Goal: Task Accomplishment & Management: Manage account settings

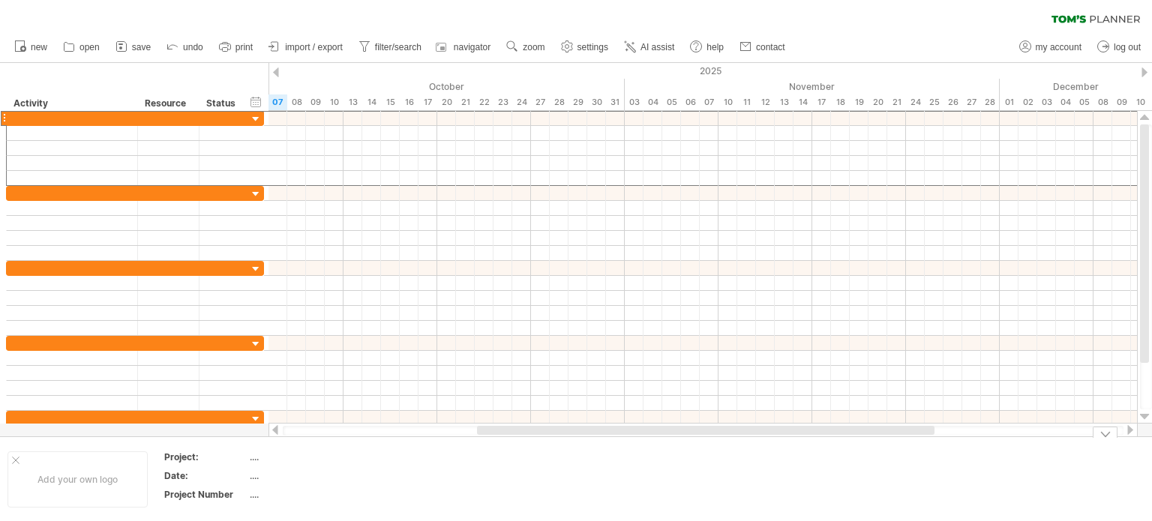
click at [250, 460] on div "...." at bounding box center [313, 457] width 126 height 13
type input "**********"
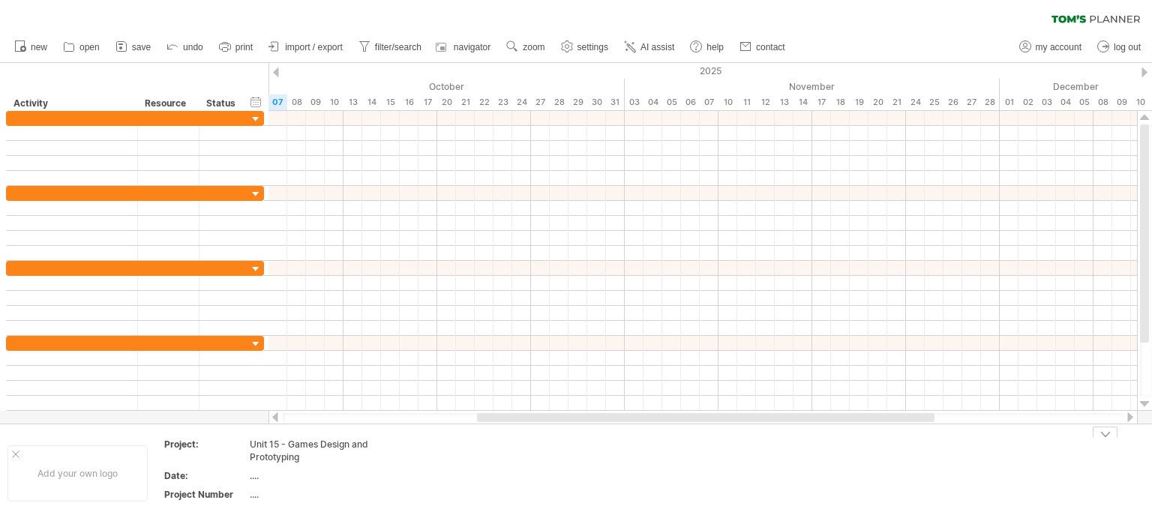
click at [430, 466] on td at bounding box center [445, 473] width 118 height 70
click at [1048, 50] on span "my account" at bounding box center [1059, 47] width 46 height 10
type input "**********"
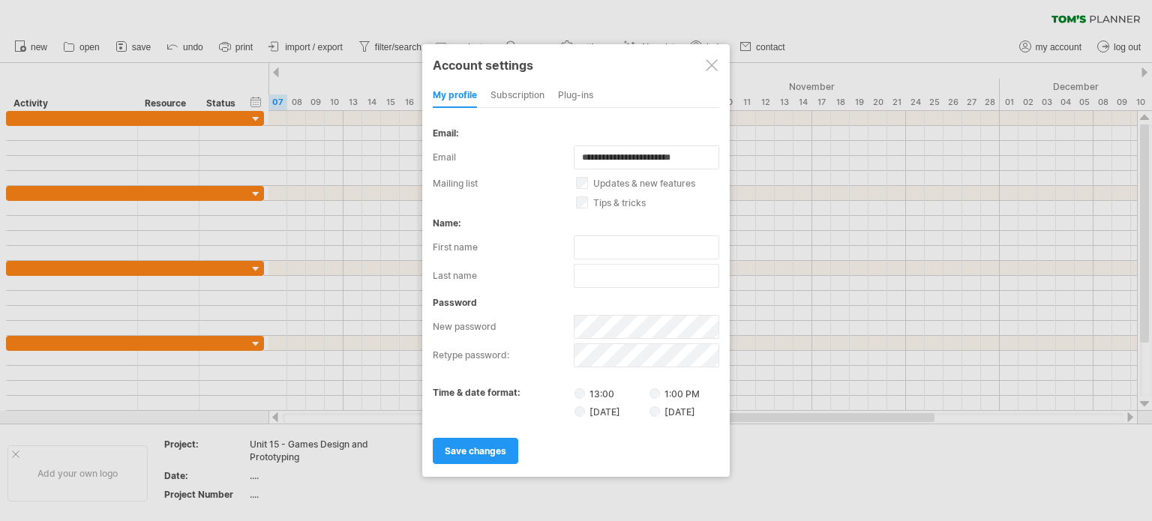
click at [708, 63] on div at bounding box center [712, 65] width 12 height 12
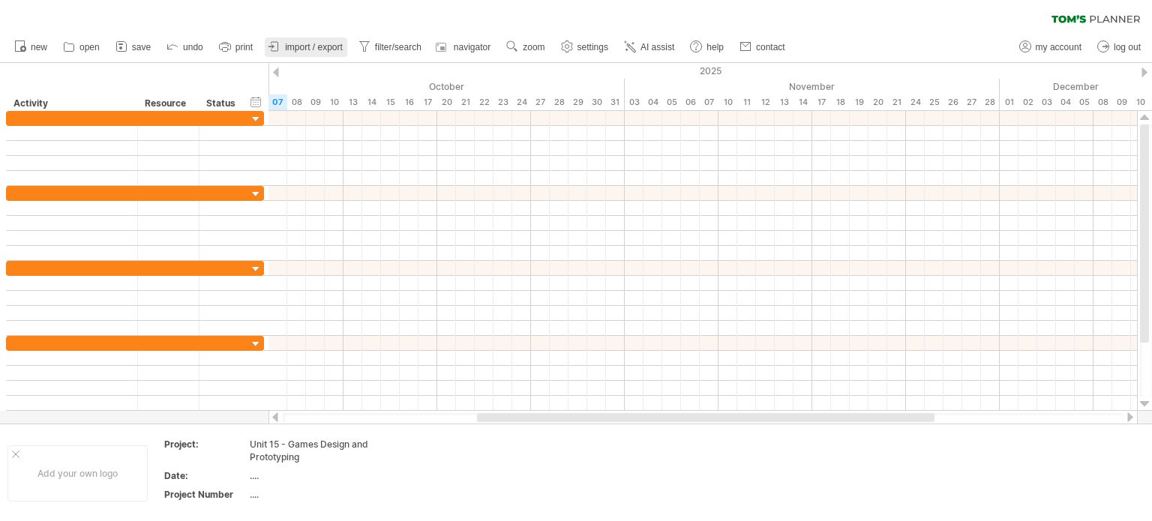
click at [294, 47] on span "import / export" at bounding box center [314, 47] width 58 height 10
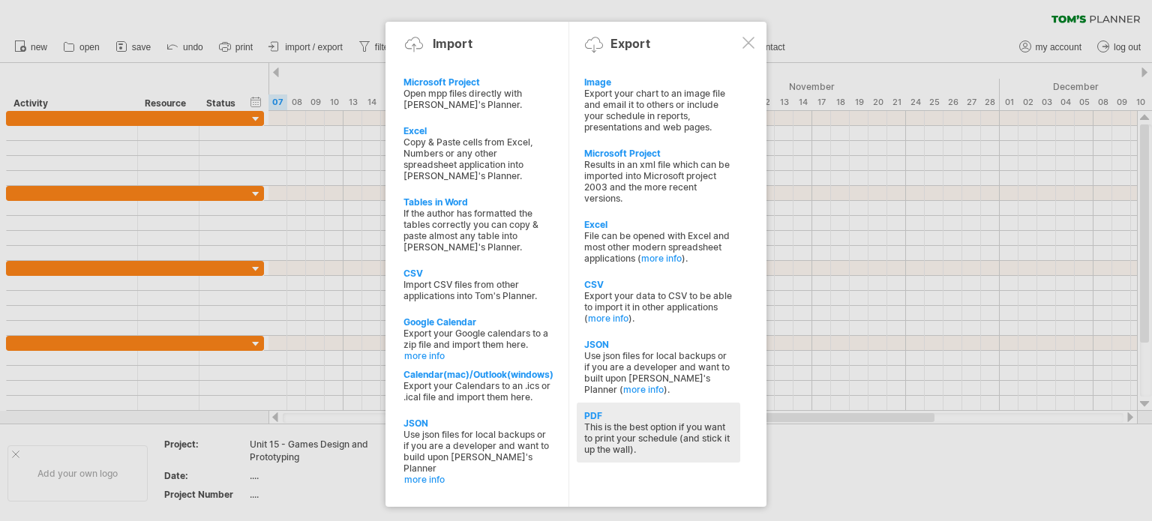
click at [632, 438] on div "This is the best option if you want to print your schedule (and stick it up the…" at bounding box center [658, 438] width 148 height 34
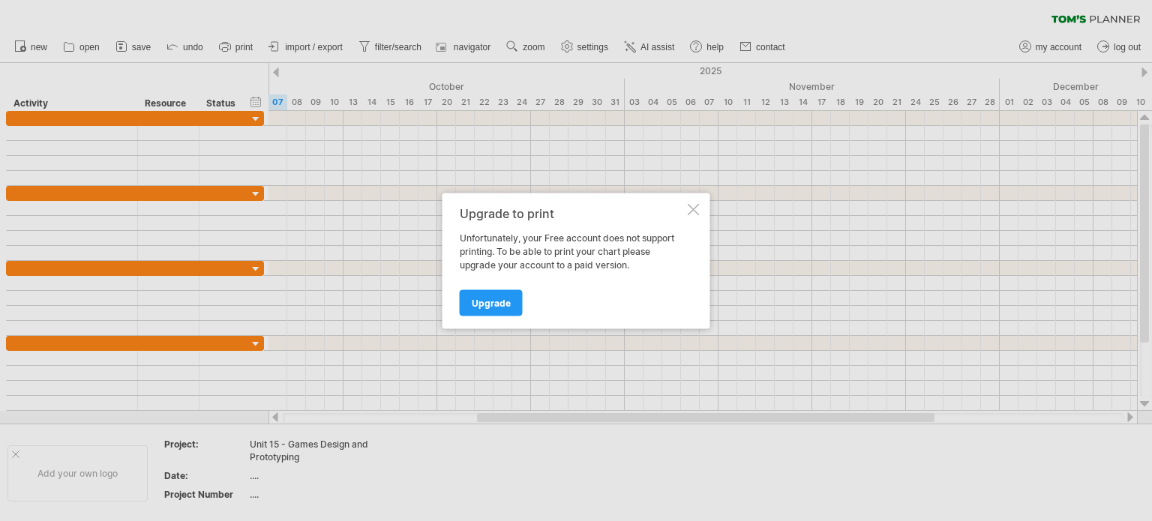
click at [697, 205] on div at bounding box center [694, 209] width 12 height 12
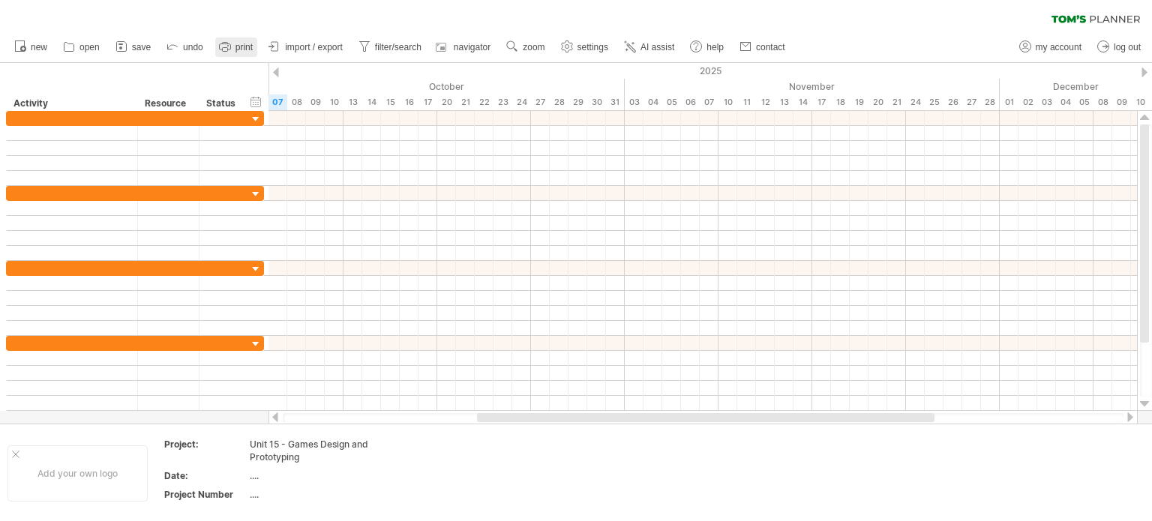
click at [235, 43] on span "print" at bounding box center [243, 47] width 17 height 10
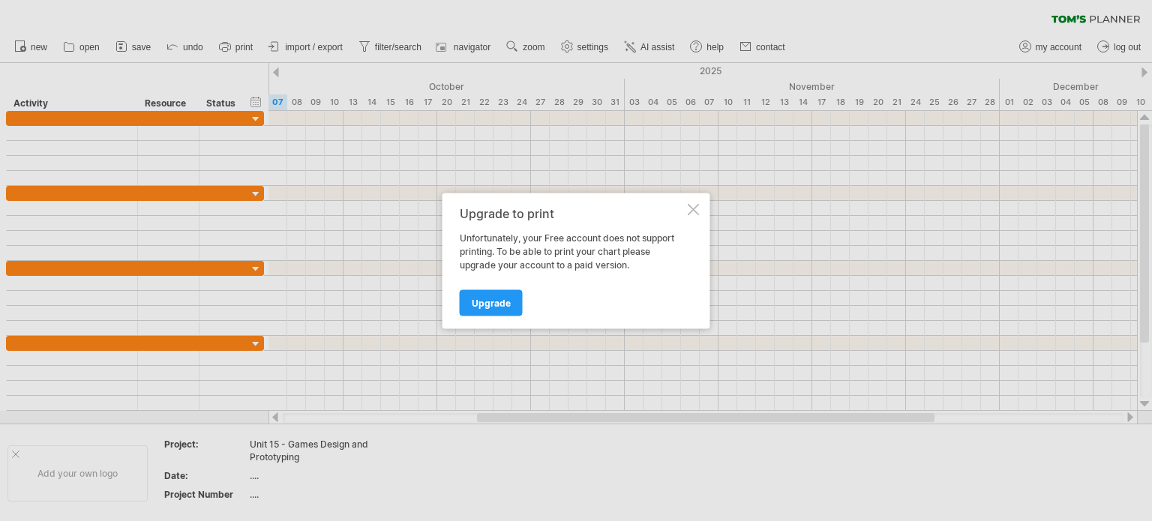
drag, startPoint x: 696, startPoint y: 208, endPoint x: 648, endPoint y: 193, distance: 50.5
click at [694, 208] on div at bounding box center [694, 209] width 12 height 12
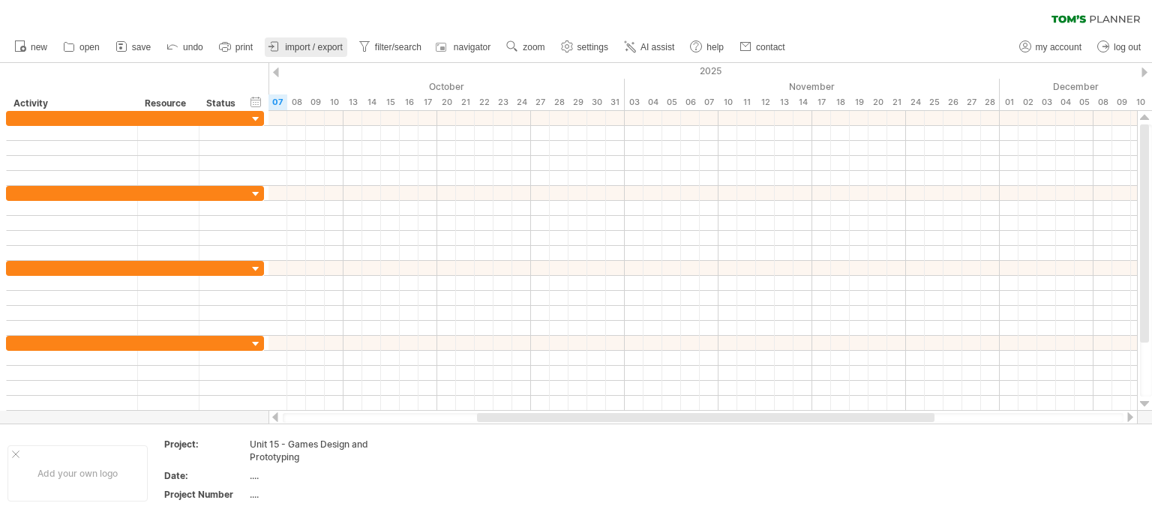
click at [321, 40] on link "import / export" at bounding box center [306, 46] width 82 height 19
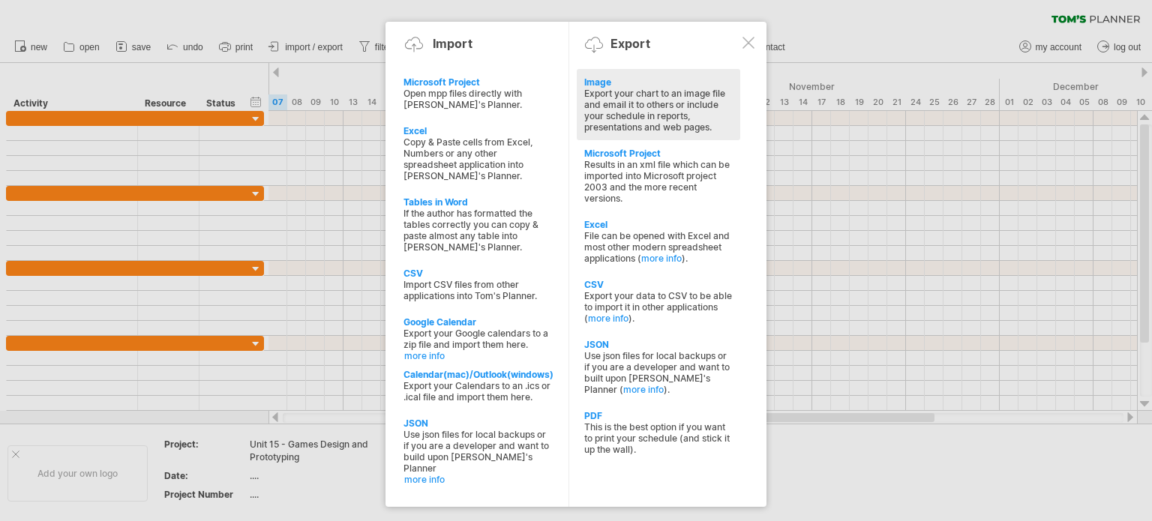
click at [607, 95] on div "Export your chart to an image file and email it to others or include your sched…" at bounding box center [658, 110] width 148 height 45
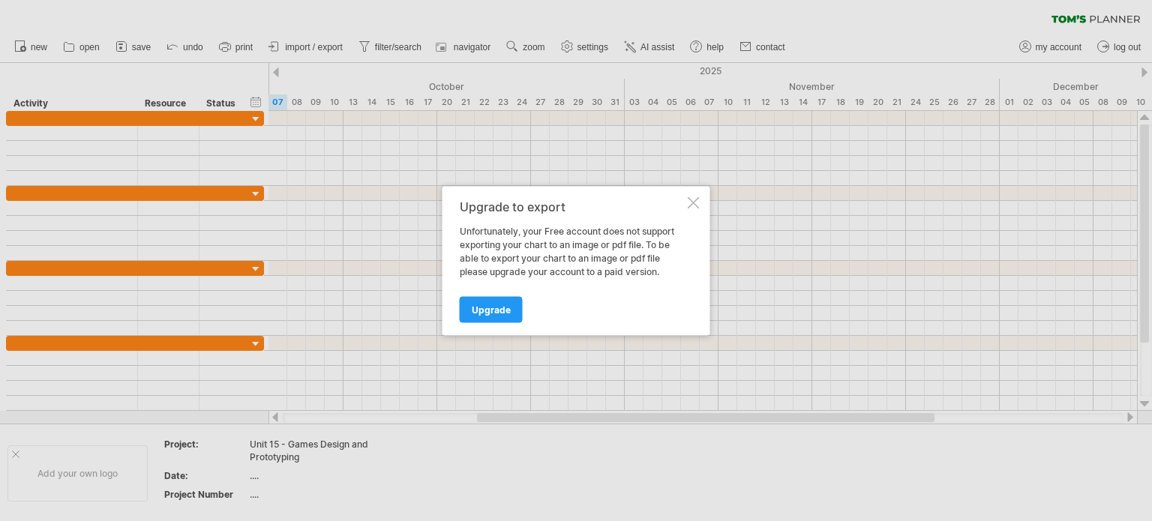
click at [695, 205] on div at bounding box center [694, 202] width 12 height 12
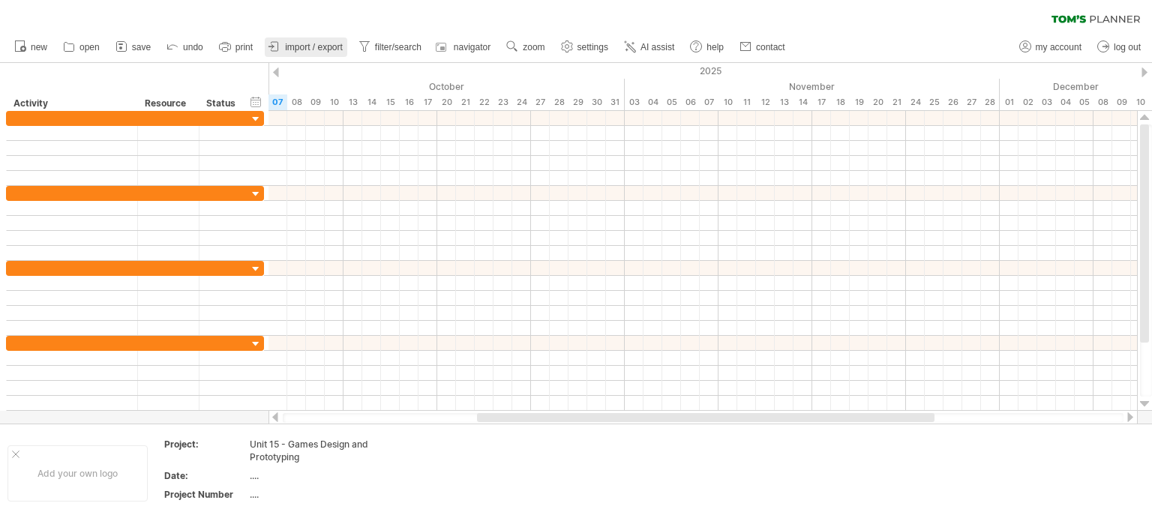
click at [303, 50] on span "import / export" at bounding box center [314, 47] width 58 height 10
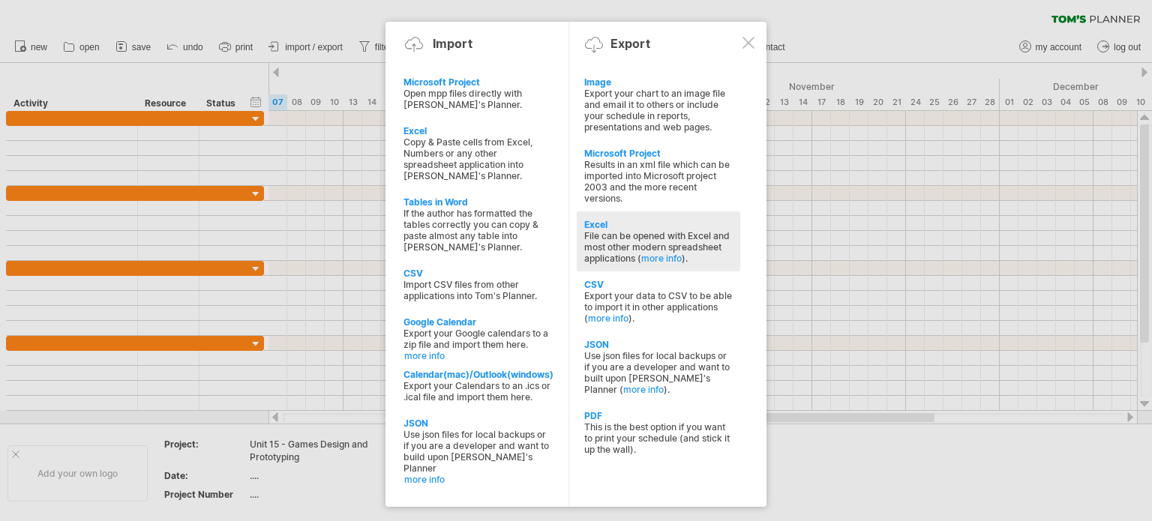
click at [637, 239] on div "File can be opened with Excel and most other modern spreadsheet applications ( …" at bounding box center [658, 247] width 148 height 34
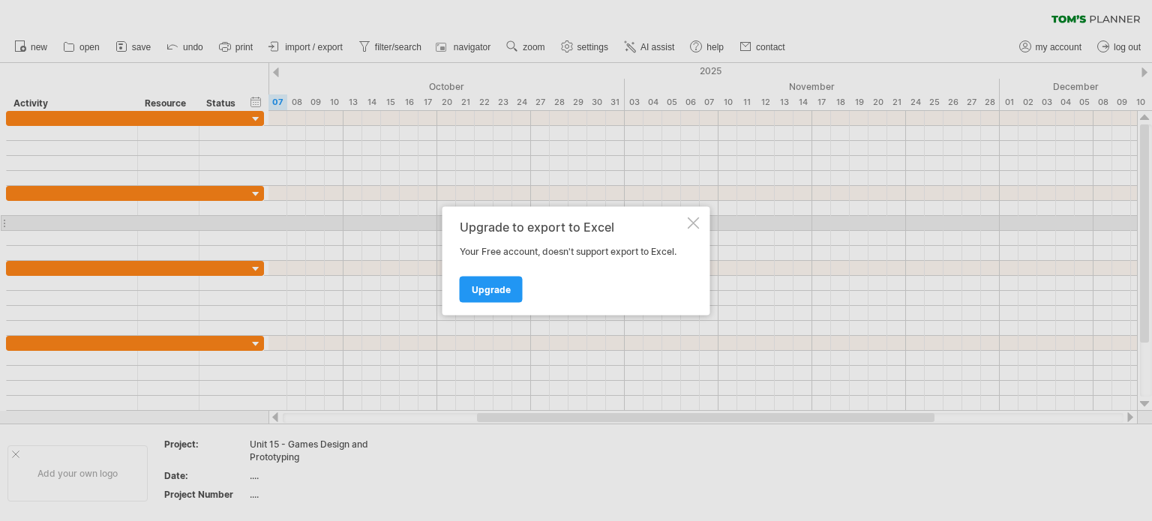
click at [697, 221] on div at bounding box center [694, 223] width 12 height 12
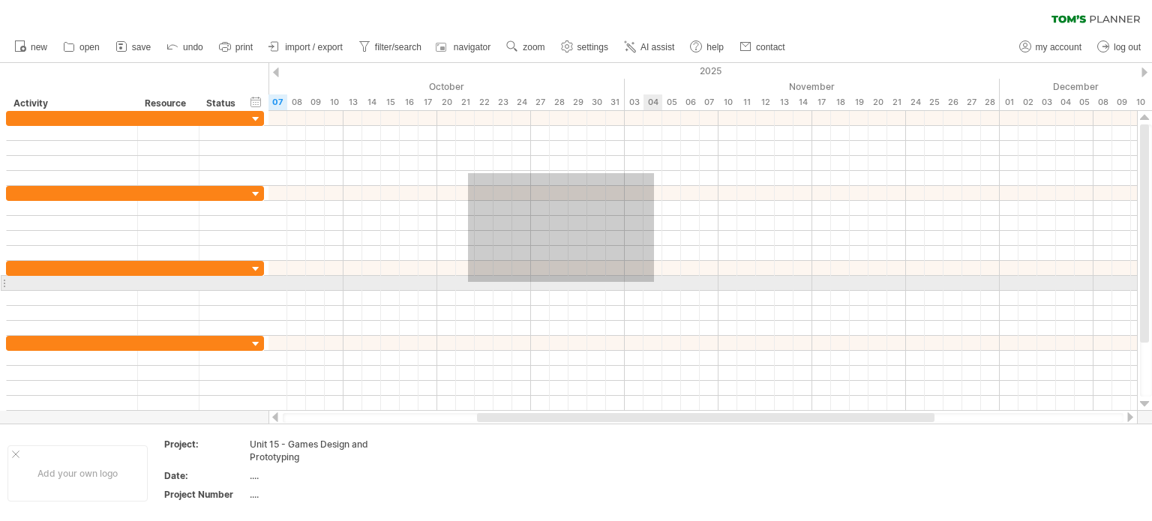
drag, startPoint x: 468, startPoint y: 173, endPoint x: 654, endPoint y: 282, distance: 215.4
click at [654, 282] on div at bounding box center [702, 268] width 868 height 315
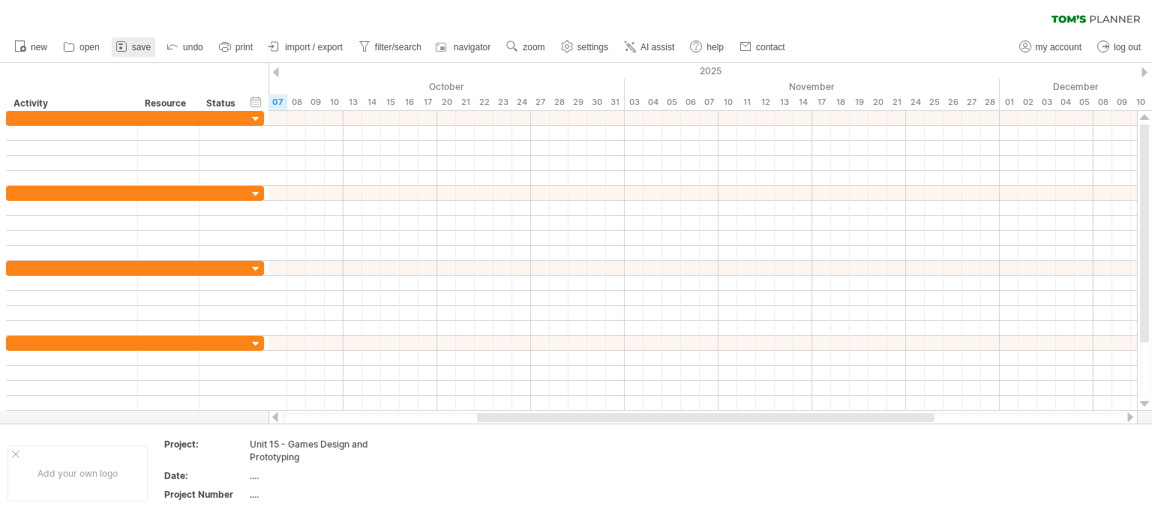
click at [130, 43] on link "save" at bounding box center [133, 46] width 43 height 19
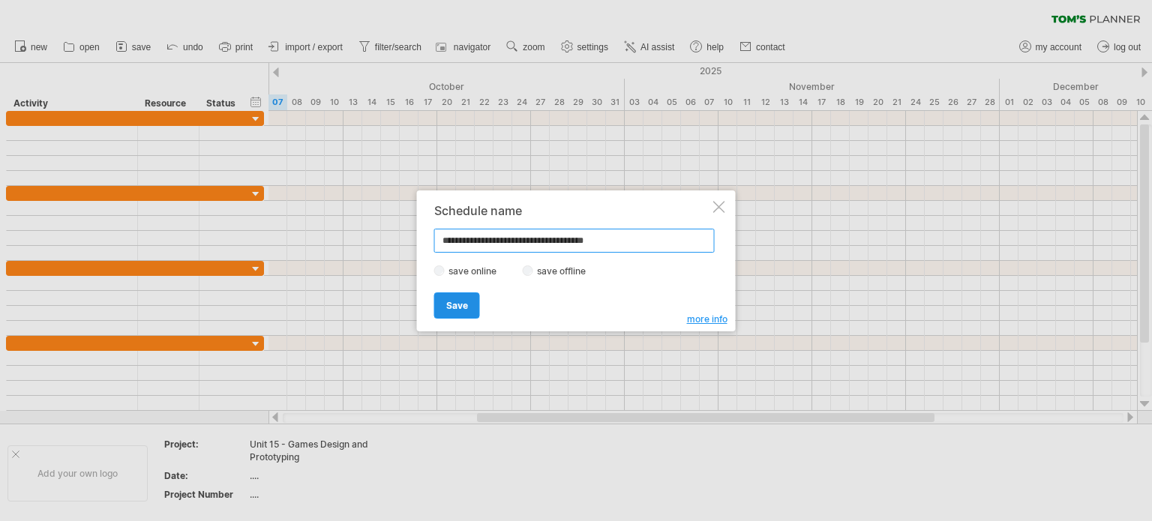
type input "**********"
click at [441, 305] on link "Save" at bounding box center [457, 305] width 46 height 26
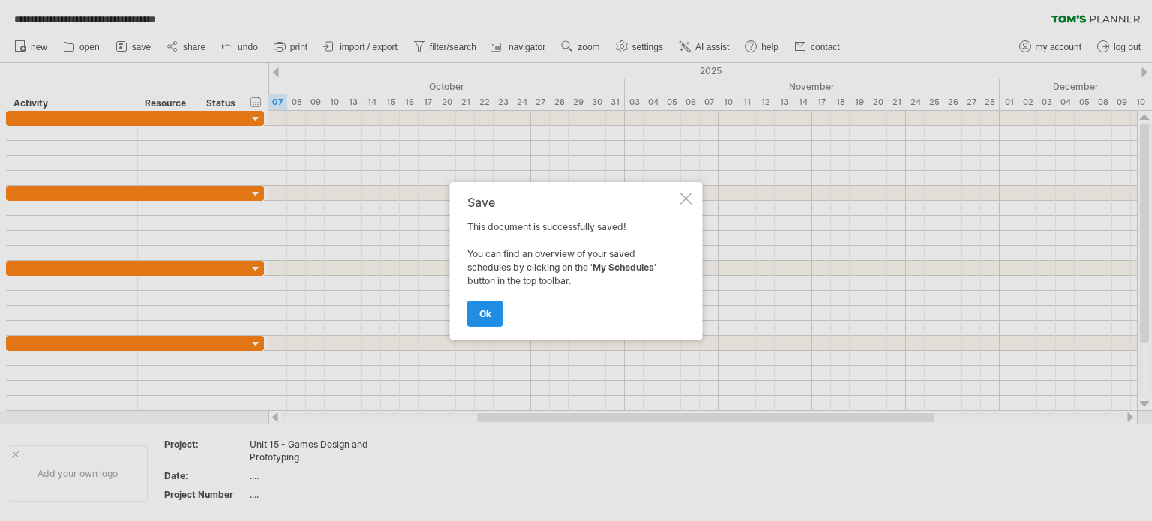
click at [479, 312] on span "ok" at bounding box center [485, 313] width 12 height 11
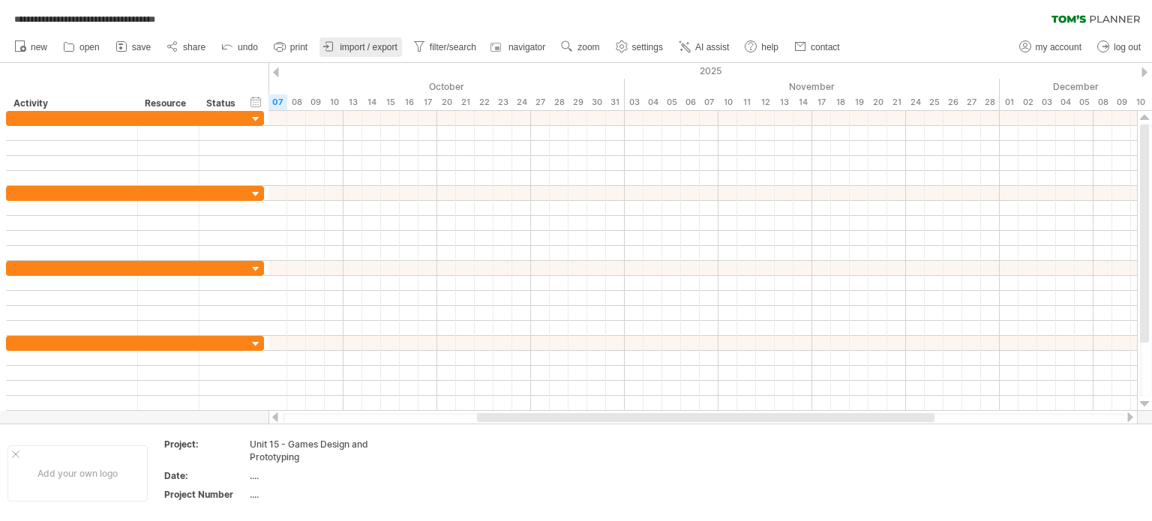
click at [367, 46] on span "import / export" at bounding box center [369, 47] width 58 height 10
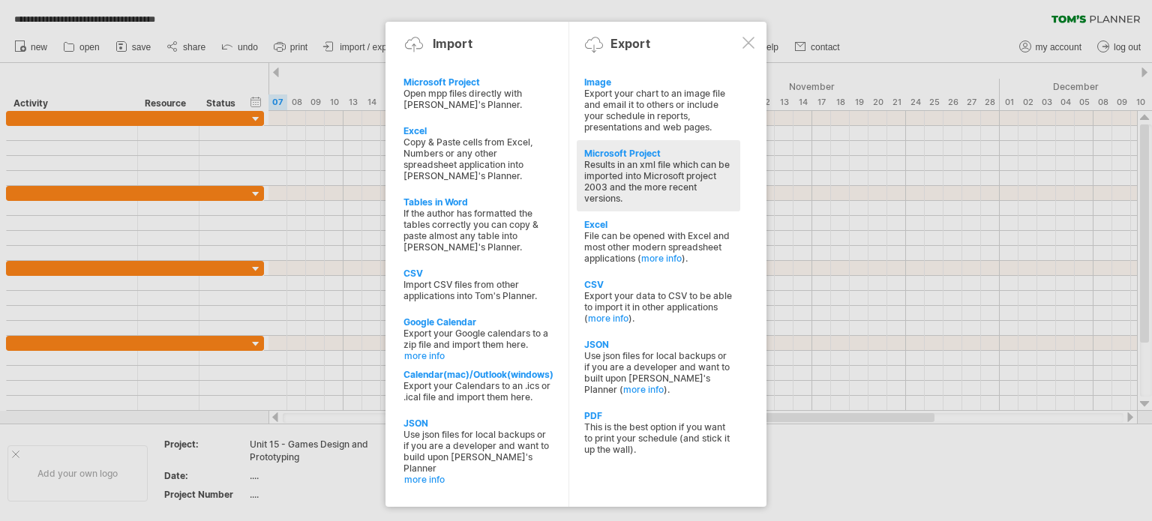
click at [627, 169] on div "Results in an xml file which can be imported into Microsoft project 2003 and th…" at bounding box center [658, 181] width 148 height 45
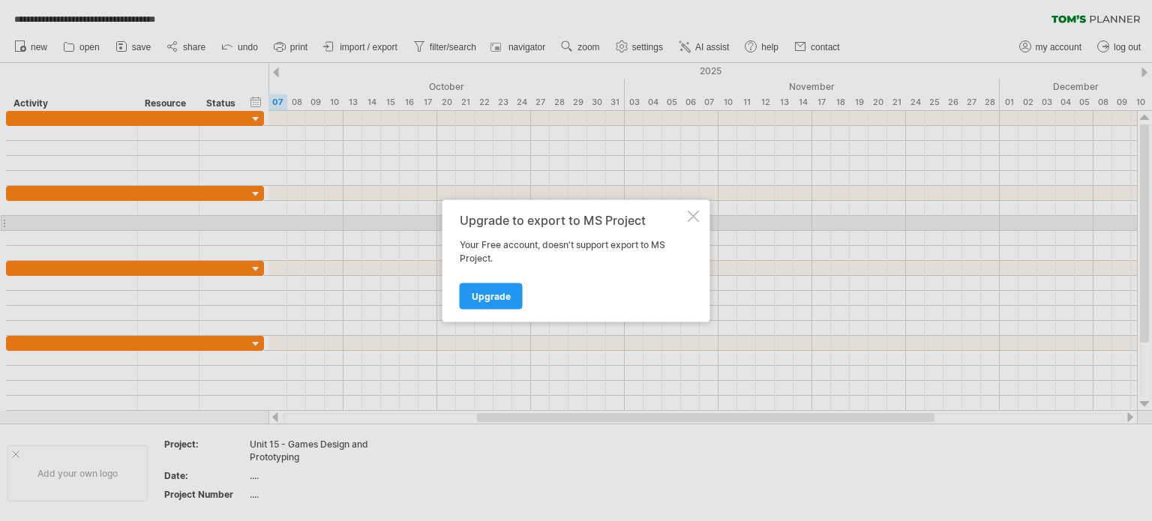
click at [696, 218] on div at bounding box center [694, 216] width 12 height 12
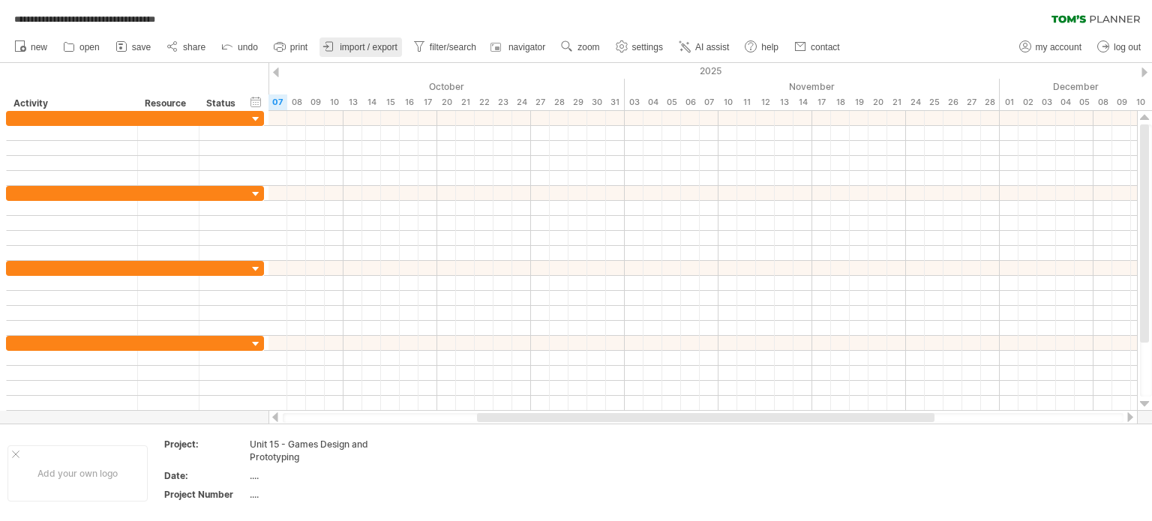
click at [360, 44] on span "import / export" at bounding box center [369, 47] width 58 height 10
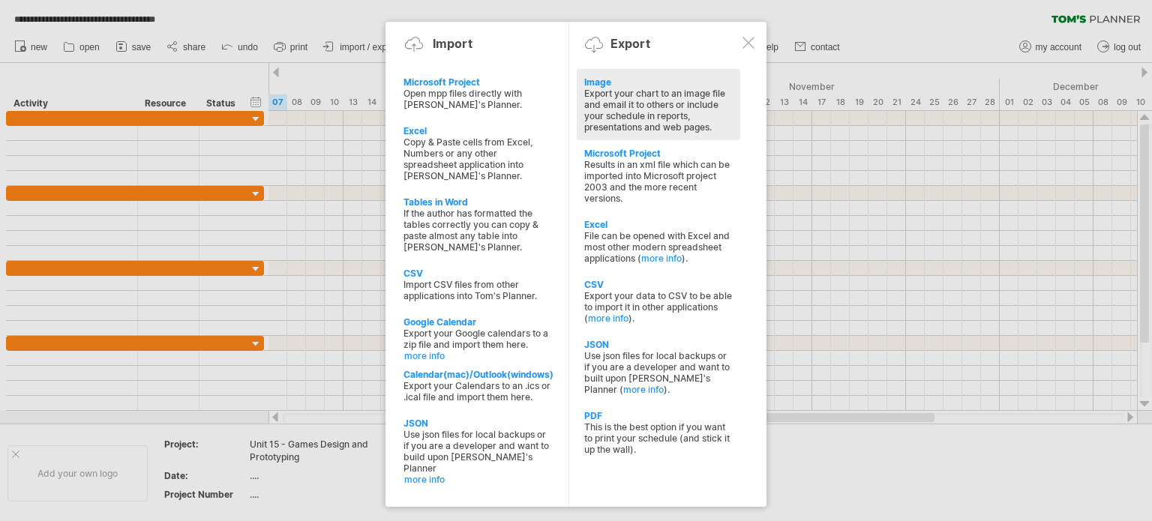
click at [601, 99] on div "Export your chart to an image file and email it to others or include your sched…" at bounding box center [658, 110] width 148 height 45
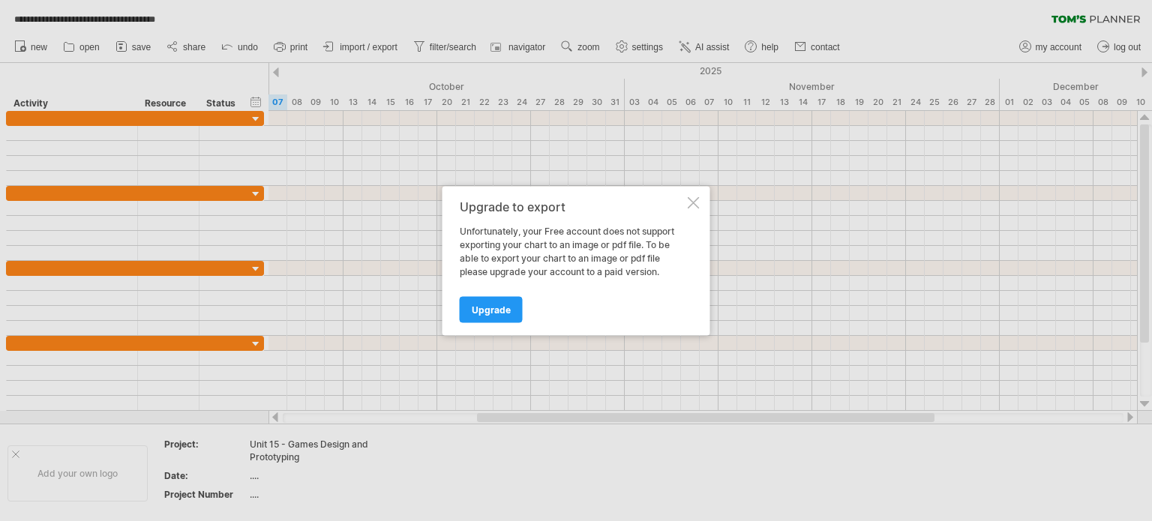
click at [695, 200] on div at bounding box center [694, 202] width 12 height 12
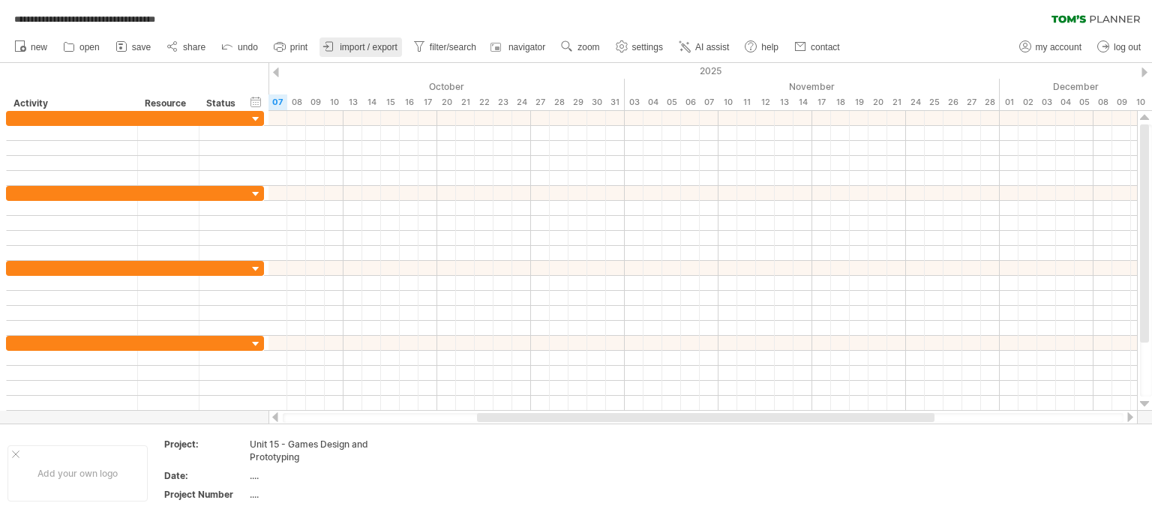
click at [368, 42] on span "import / export" at bounding box center [369, 47] width 58 height 10
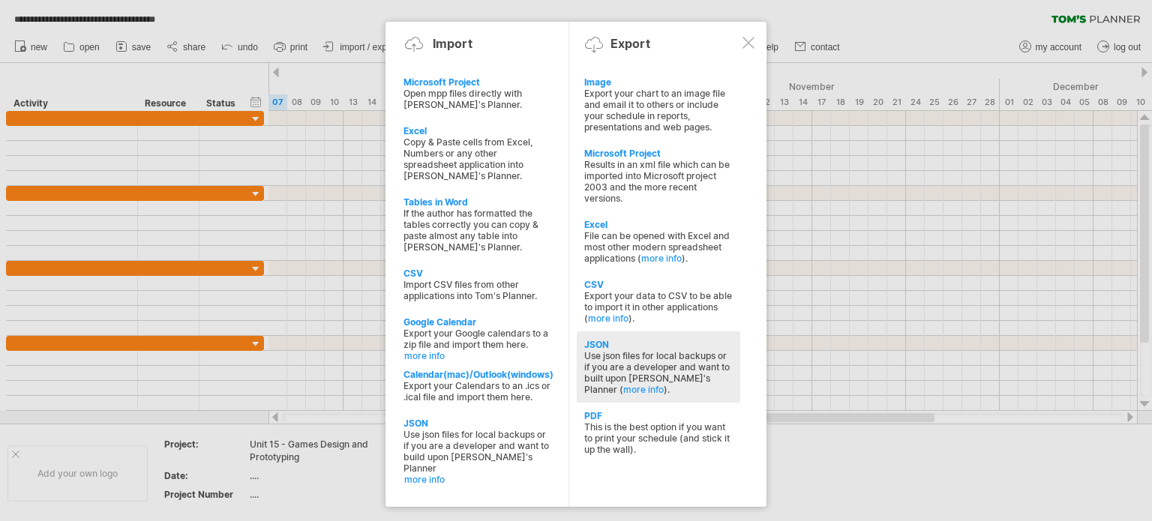
click at [615, 374] on div "Use json files for local backups or if you are a developer and want to built up…" at bounding box center [658, 372] width 148 height 45
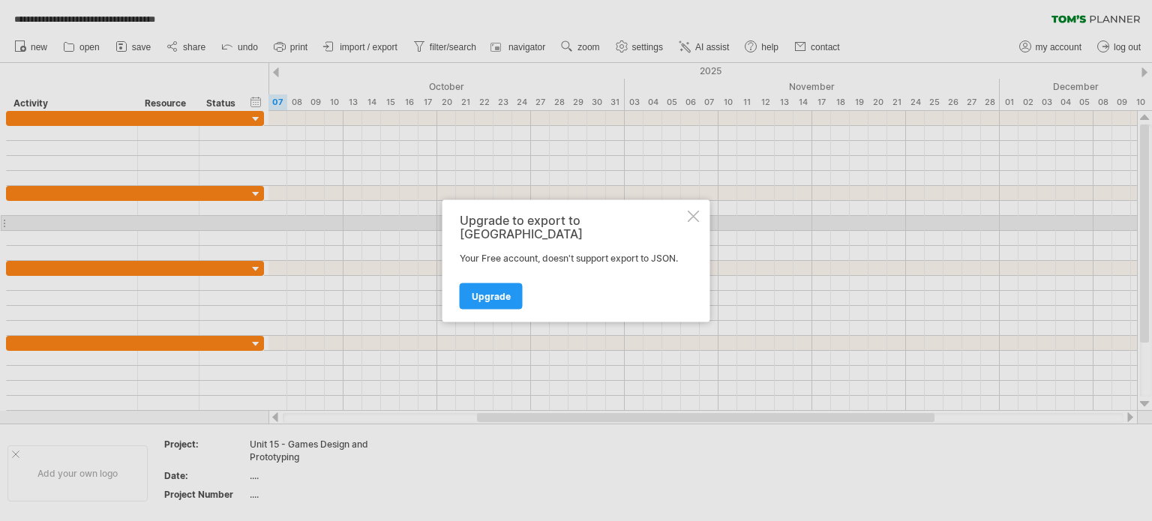
click at [690, 222] on div at bounding box center [694, 216] width 12 height 12
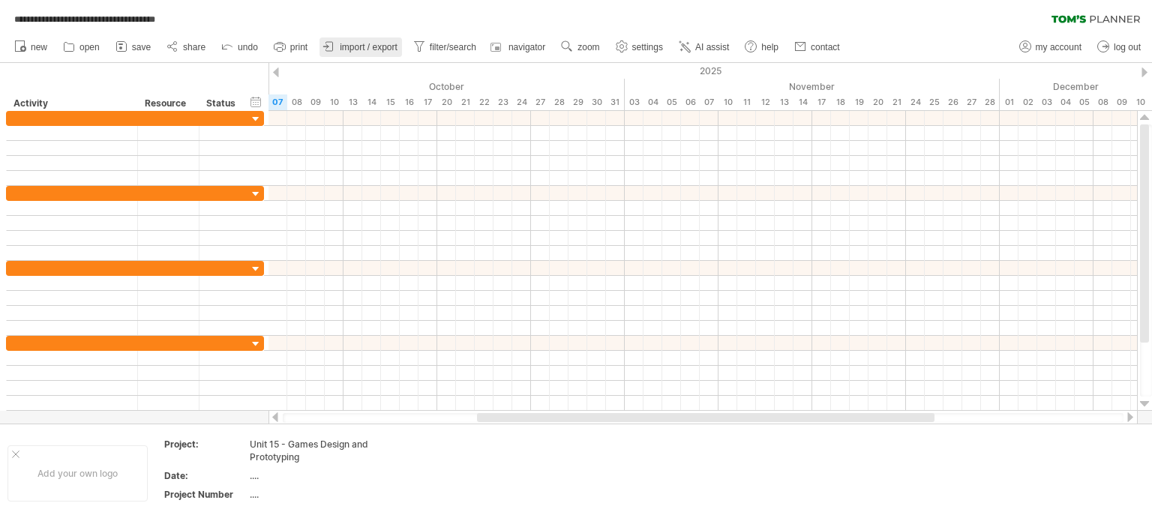
click at [373, 47] on span "import / export" at bounding box center [369, 47] width 58 height 10
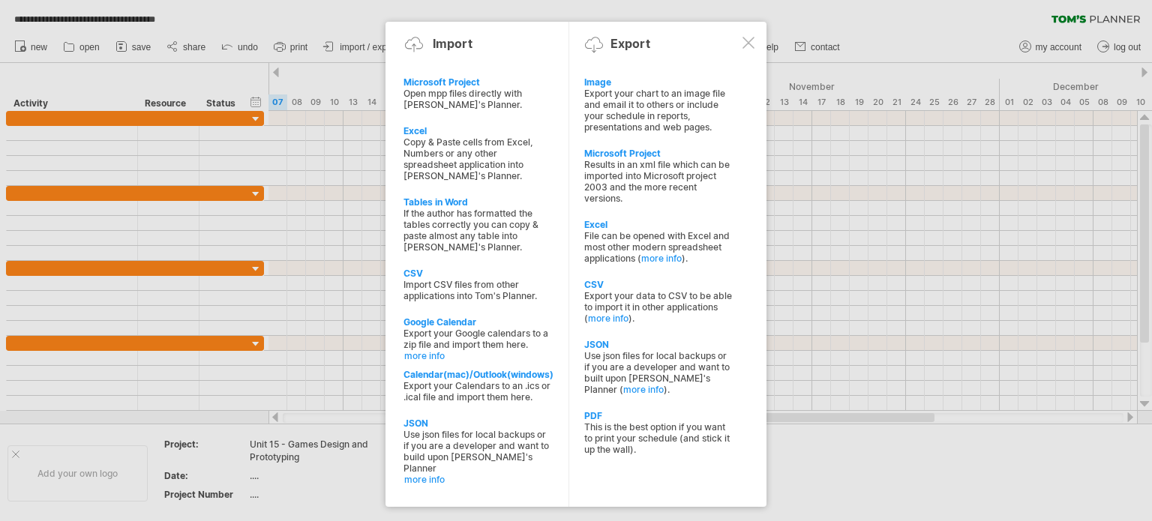
click at [901, 40] on div at bounding box center [576, 260] width 1152 height 521
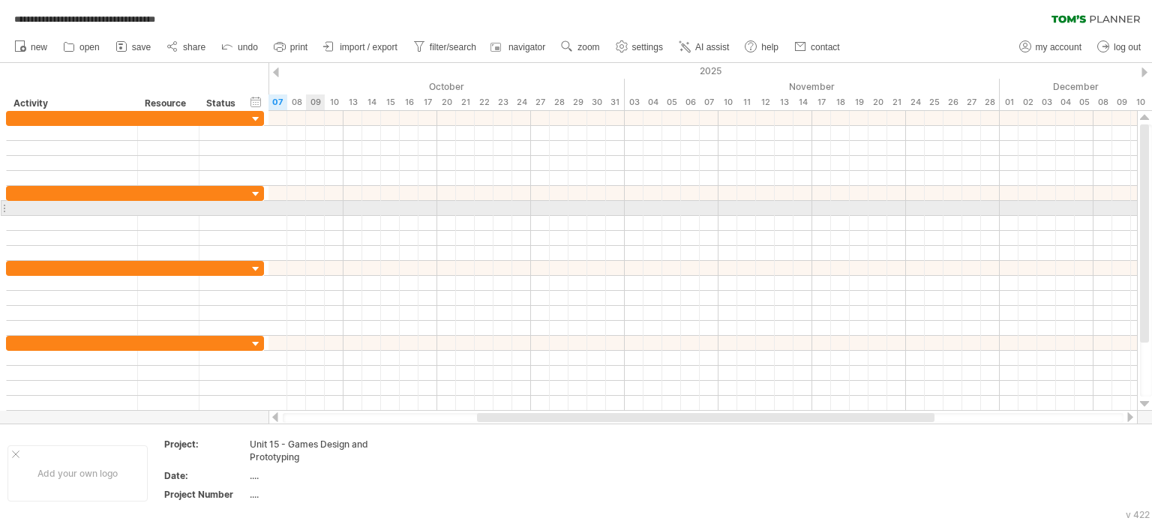
click at [315, 206] on div at bounding box center [702, 208] width 868 height 15
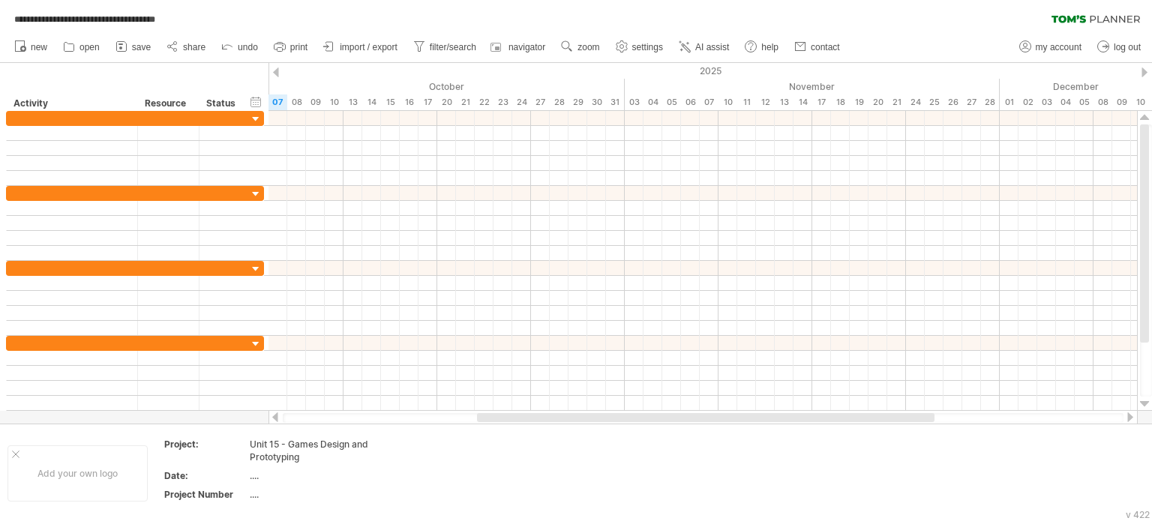
drag, startPoint x: 395, startPoint y: 416, endPoint x: 427, endPoint y: 416, distance: 32.2
click at [427, 416] on div at bounding box center [703, 418] width 841 height 10
drag, startPoint x: 497, startPoint y: 416, endPoint x: 284, endPoint y: 419, distance: 213.0
click at [284, 419] on div at bounding box center [511, 417] width 457 height 9
click at [585, 45] on span "zoom" at bounding box center [588, 47] width 22 height 10
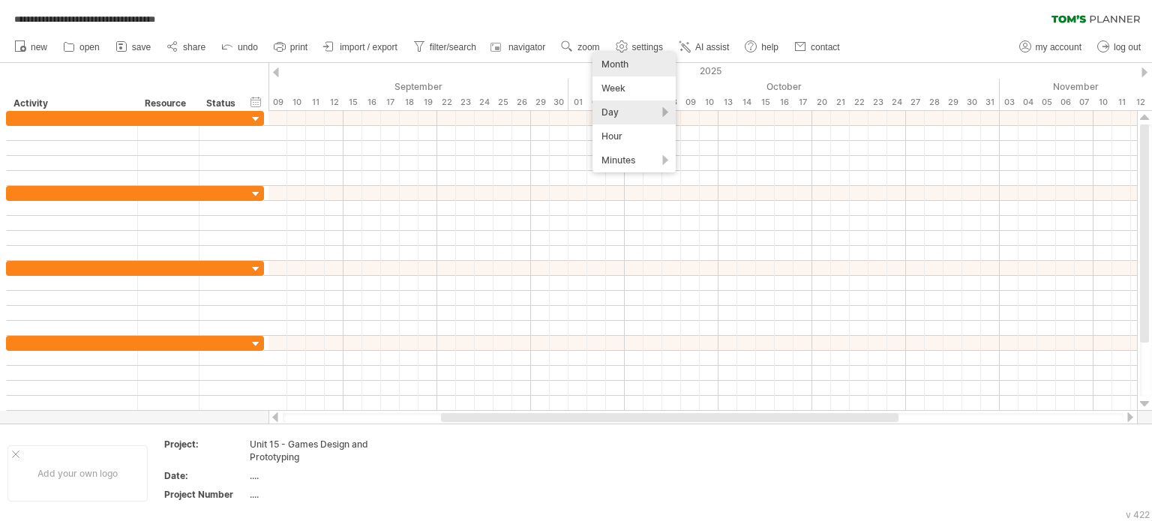
click at [624, 67] on div "Month" at bounding box center [633, 64] width 83 height 24
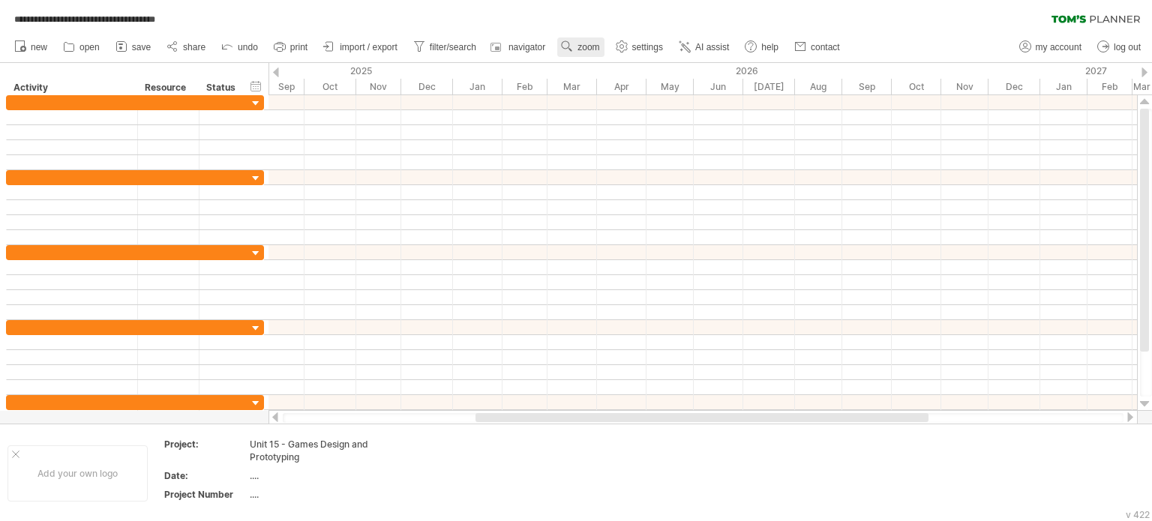
click at [586, 46] on span "zoom" at bounding box center [588, 47] width 22 height 10
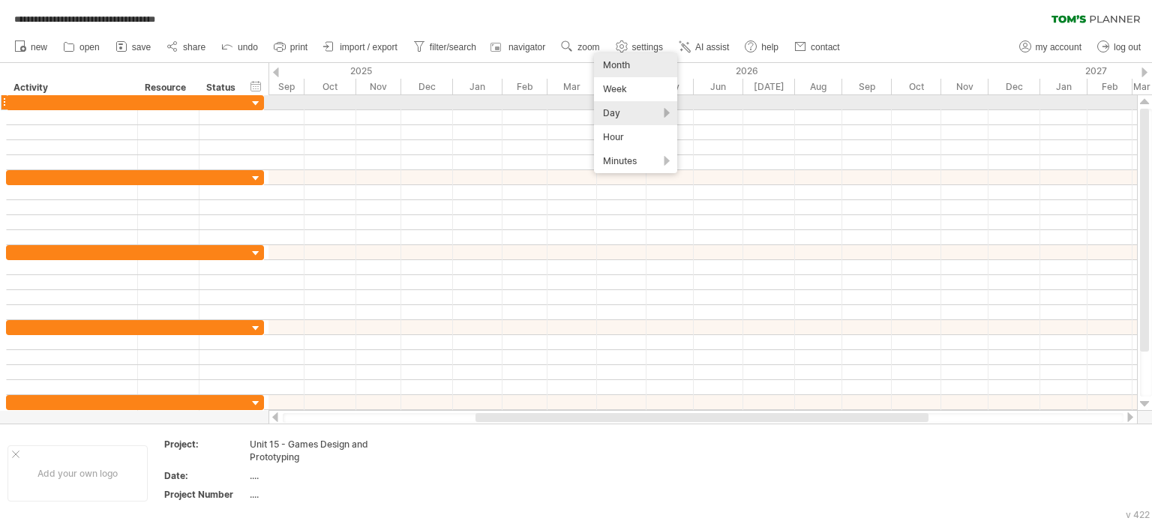
click at [620, 109] on div "Day" at bounding box center [635, 113] width 83 height 24
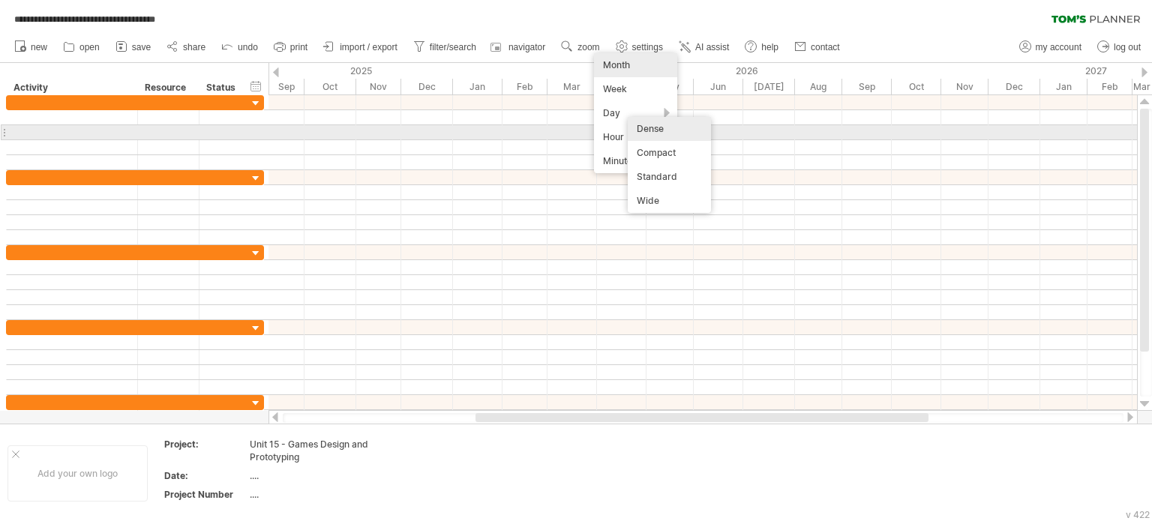
click at [643, 128] on div "Dense" at bounding box center [669, 129] width 83 height 24
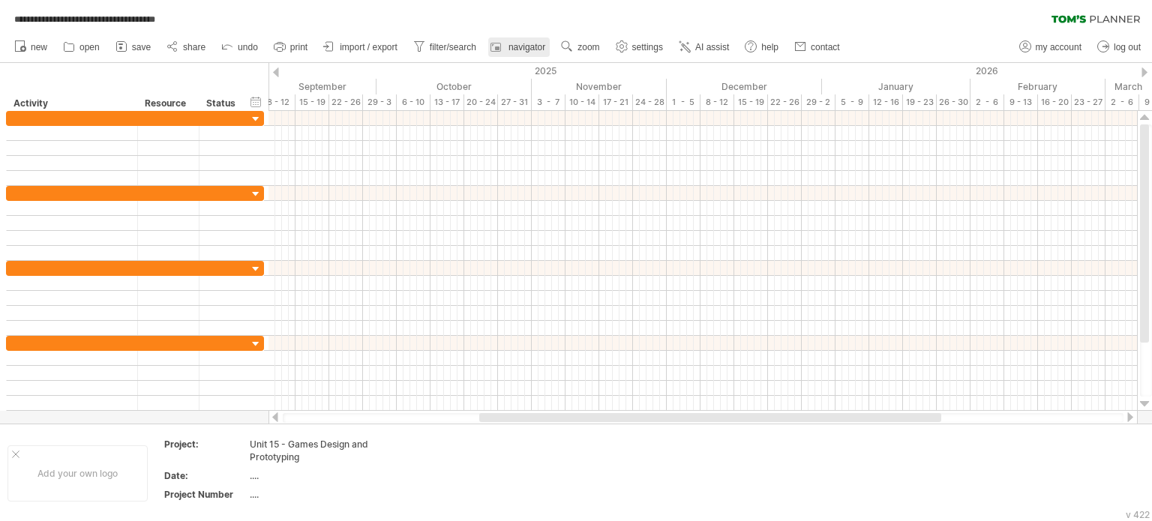
click at [531, 42] on span "navigator" at bounding box center [526, 47] width 37 height 10
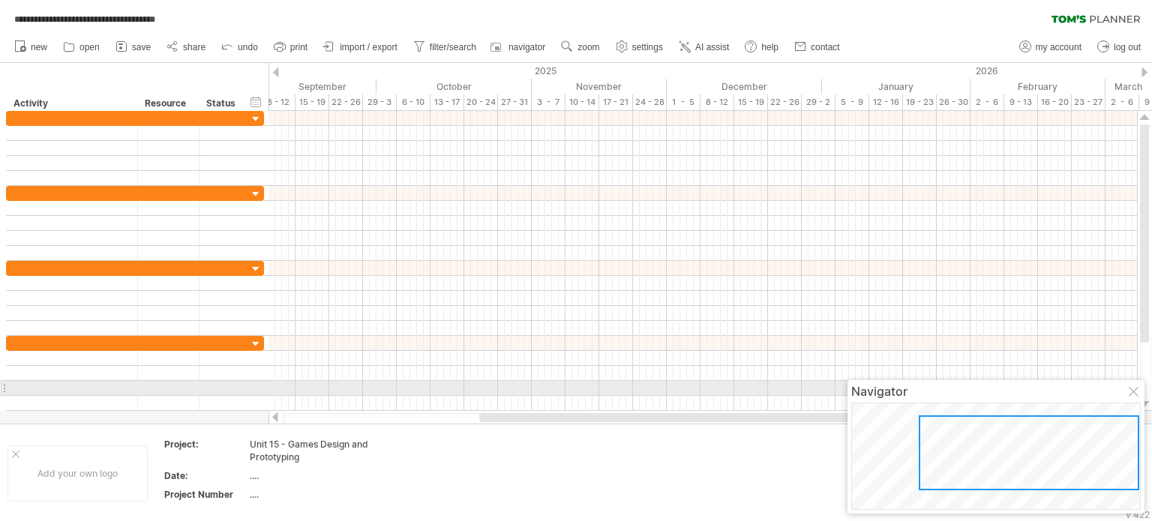
click at [1134, 391] on div at bounding box center [1135, 393] width 12 height 12
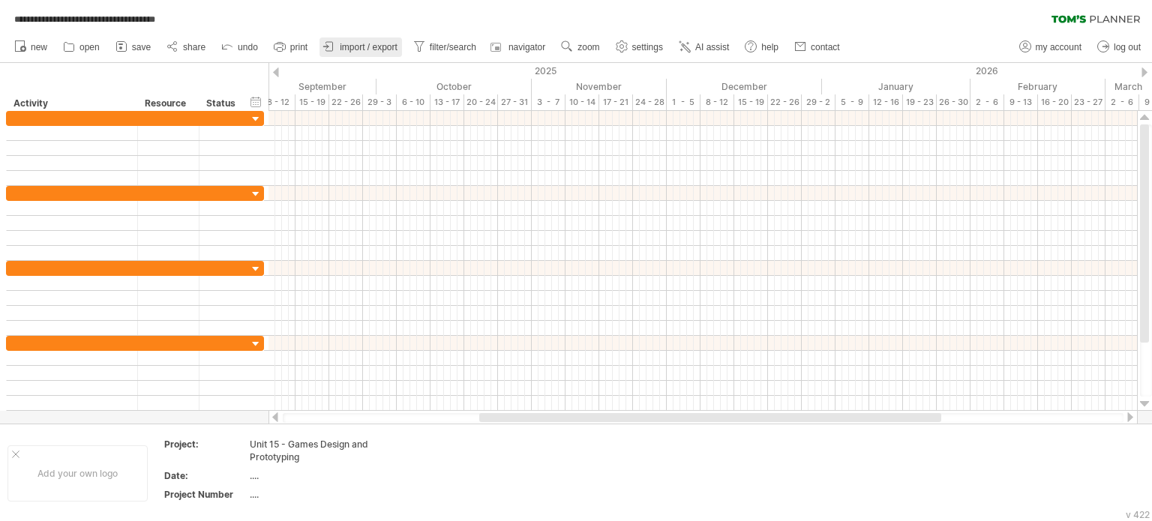
click at [353, 44] on span "import / export" at bounding box center [369, 47] width 58 height 10
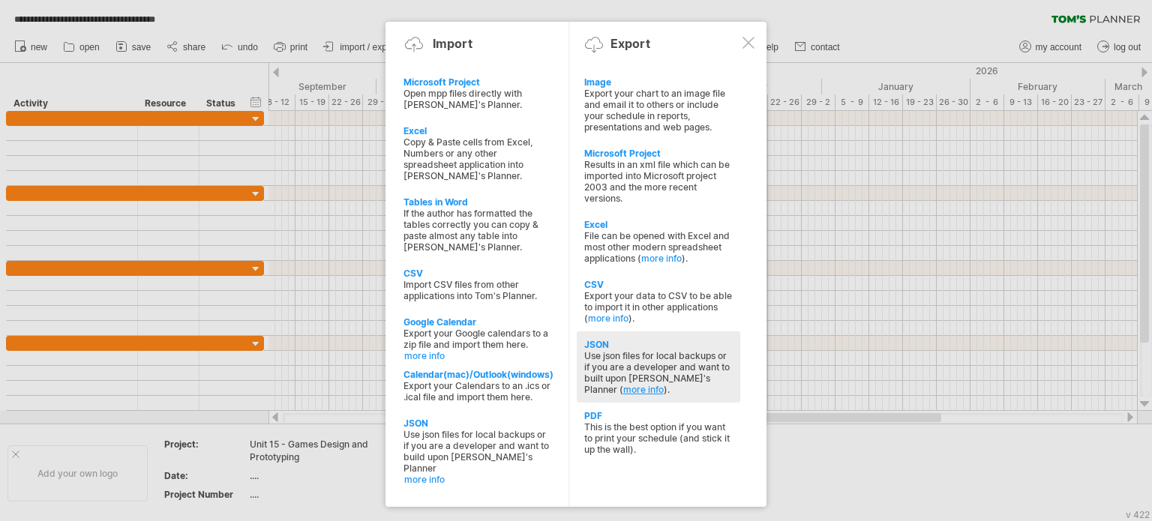
click at [664, 384] on link "more info" at bounding box center [643, 389] width 40 height 11
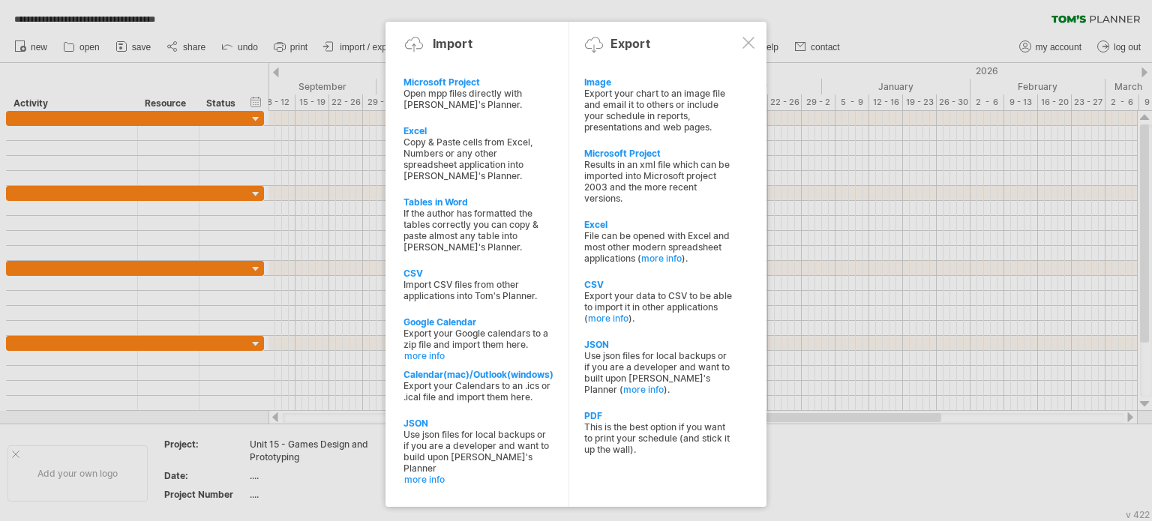
click at [747, 41] on div at bounding box center [748, 43] width 12 height 12
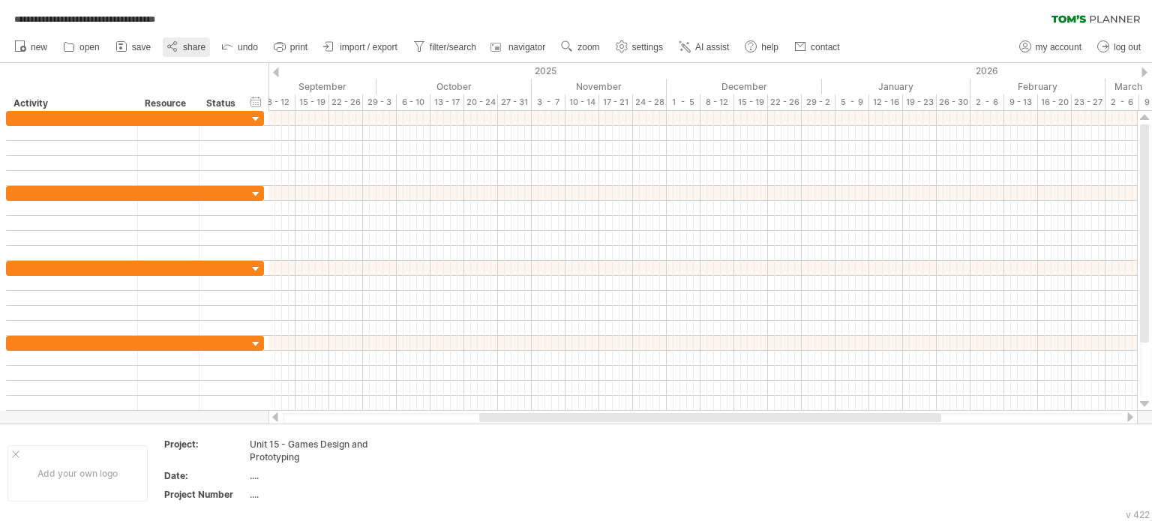
click at [174, 47] on icon at bounding box center [172, 46] width 15 height 15
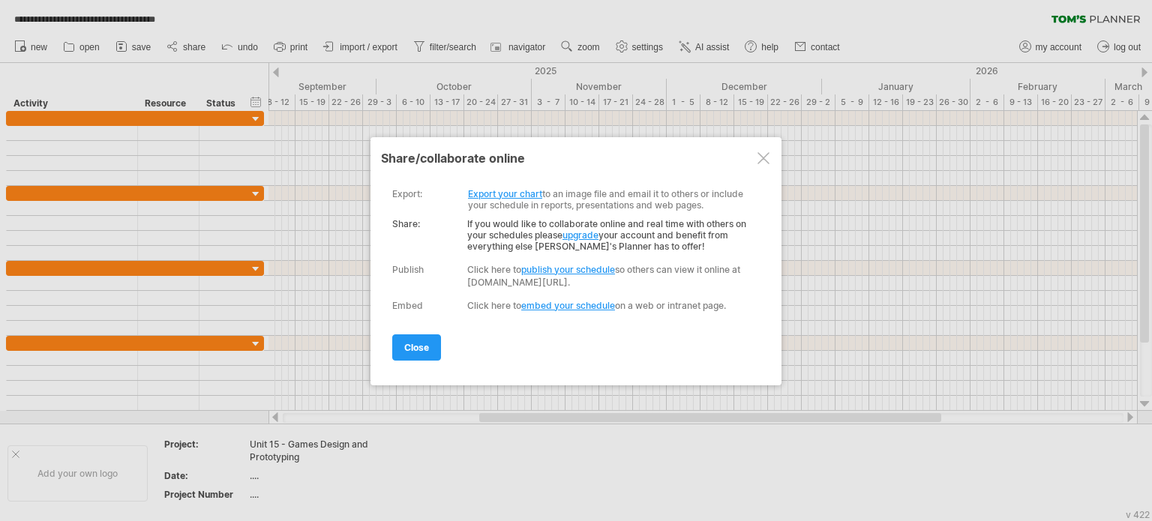
click at [489, 190] on link "Export your chart" at bounding box center [505, 193] width 74 height 11
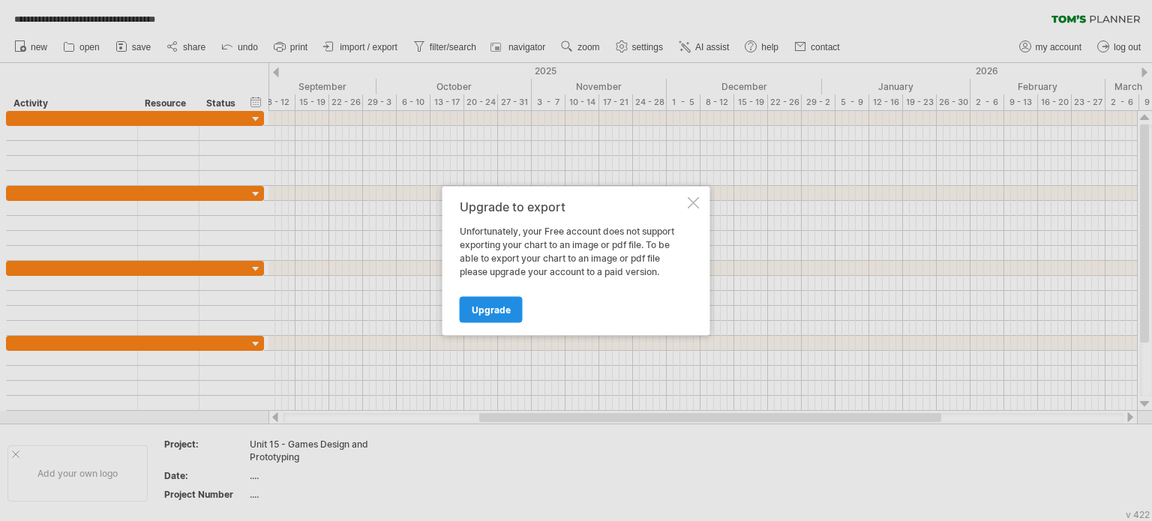
click at [482, 311] on span "Upgrade" at bounding box center [491, 309] width 39 height 11
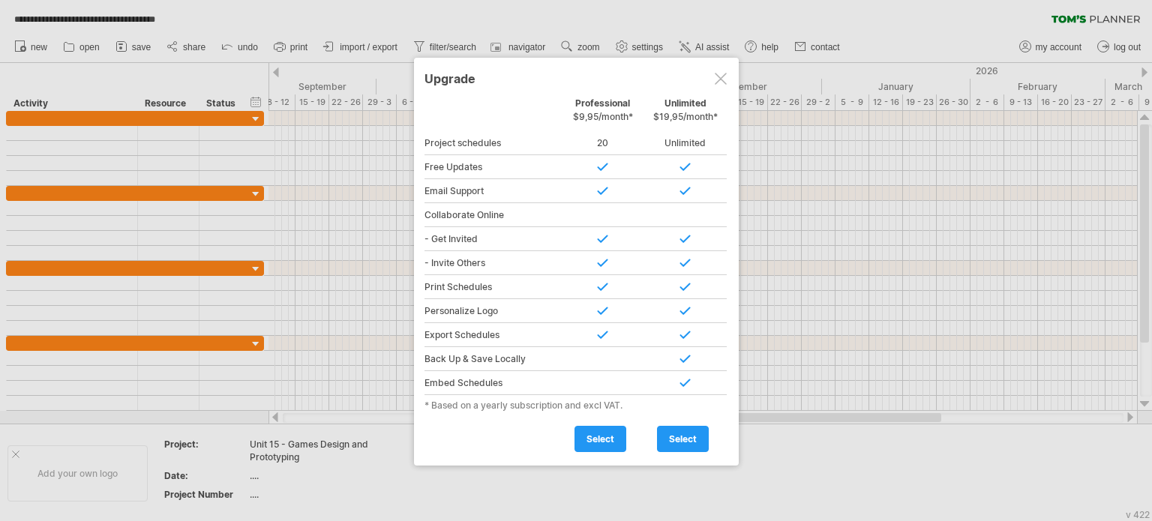
click at [720, 79] on div at bounding box center [721, 79] width 12 height 12
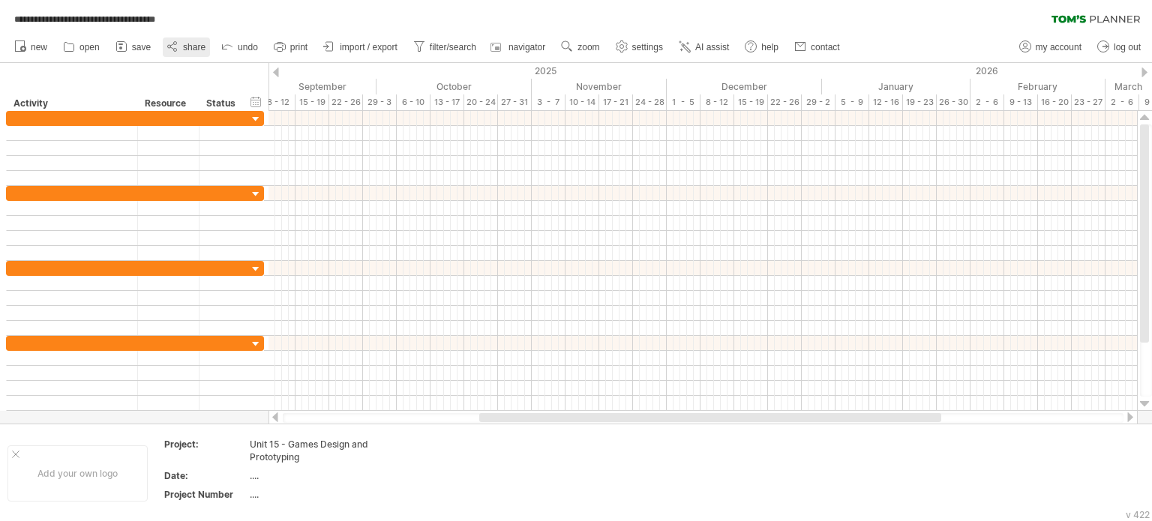
click at [181, 47] on link "share" at bounding box center [186, 46] width 47 height 19
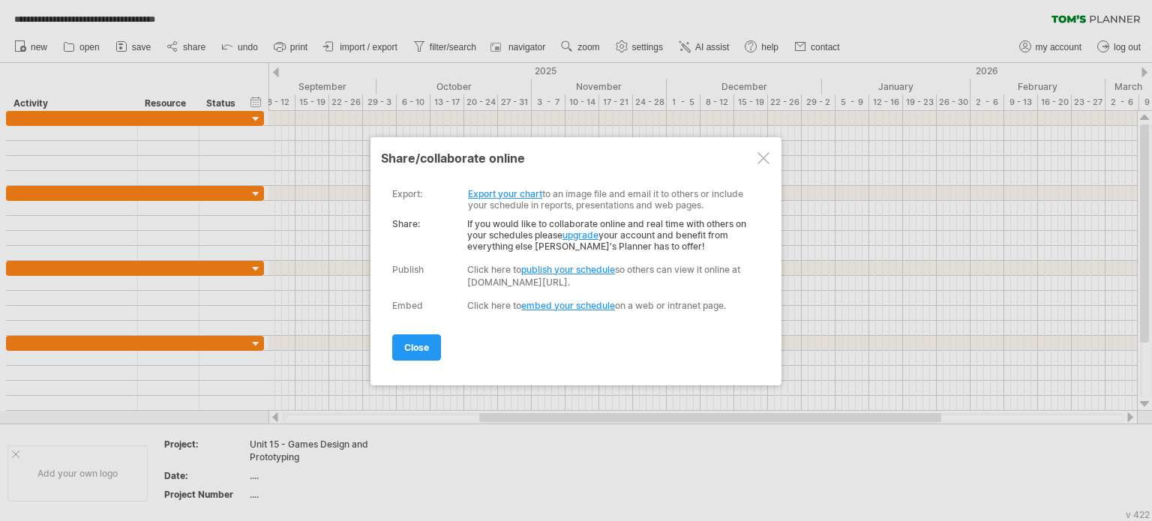
click at [568, 269] on link "publish your schedule" at bounding box center [568, 269] width 94 height 11
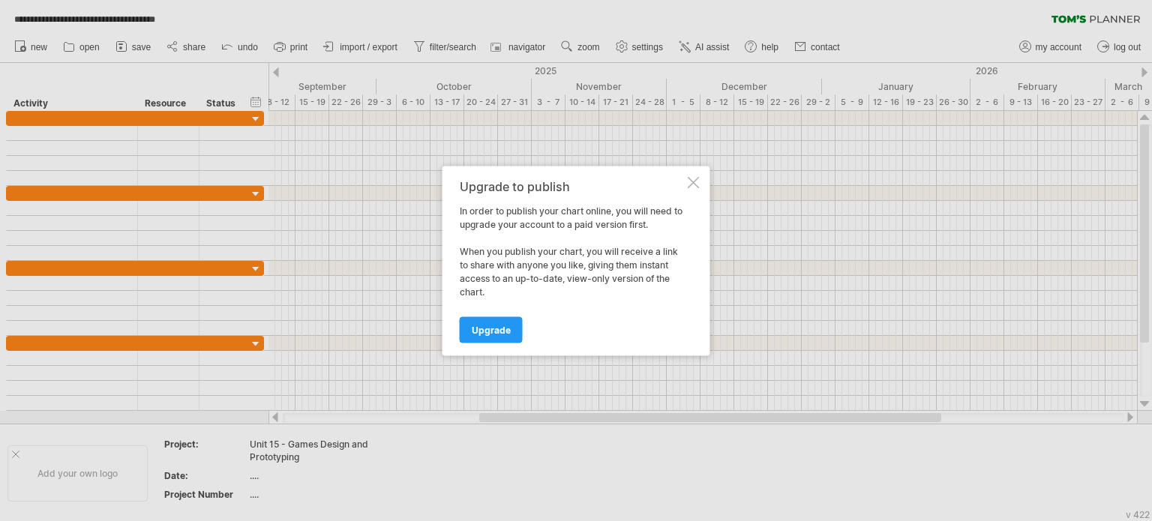
click at [689, 178] on div at bounding box center [694, 182] width 12 height 12
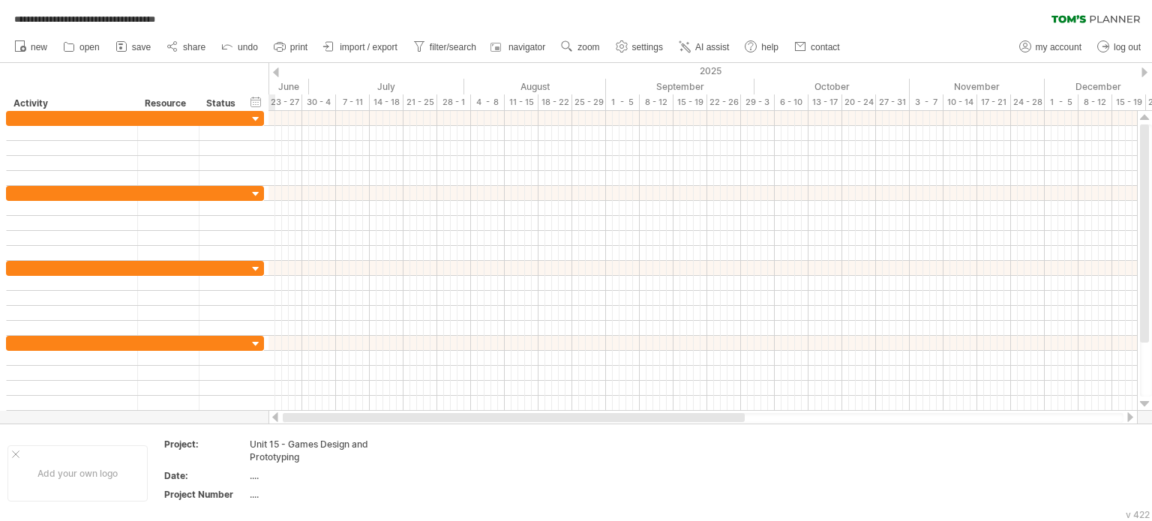
drag, startPoint x: 503, startPoint y: 414, endPoint x: 291, endPoint y: 421, distance: 212.3
click at [291, 421] on div at bounding box center [514, 417] width 462 height 9
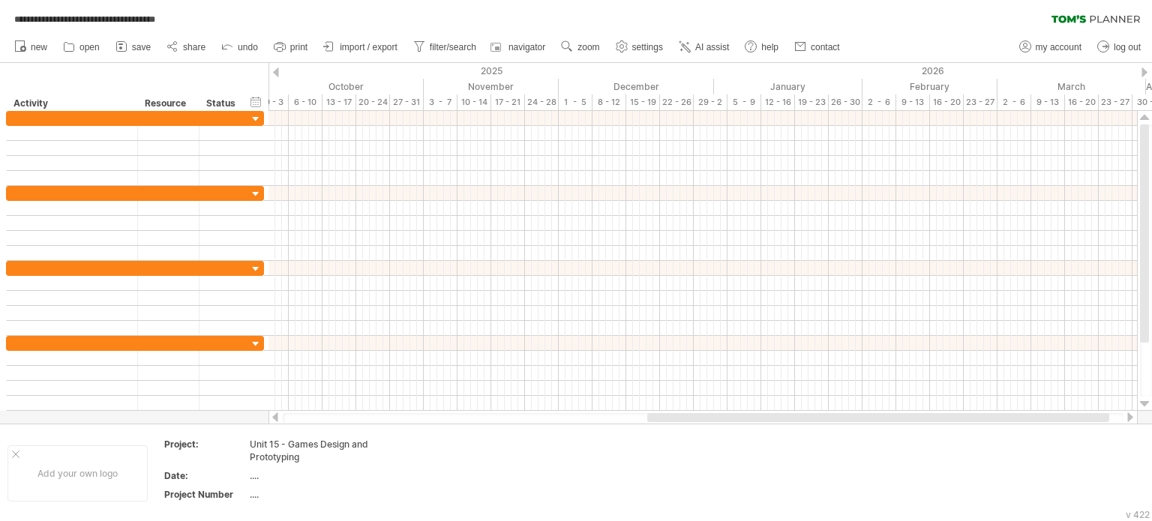
drag, startPoint x: 499, startPoint y: 415, endPoint x: 681, endPoint y: 418, distance: 181.5
click at [681, 418] on div at bounding box center [878, 417] width 462 height 9
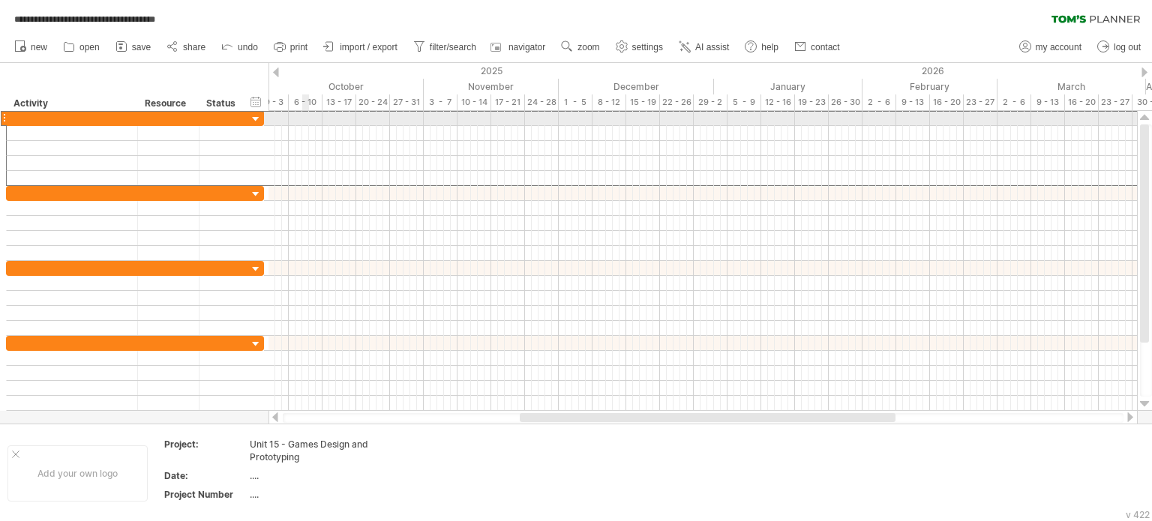
click at [130, 123] on div at bounding box center [72, 118] width 131 height 14
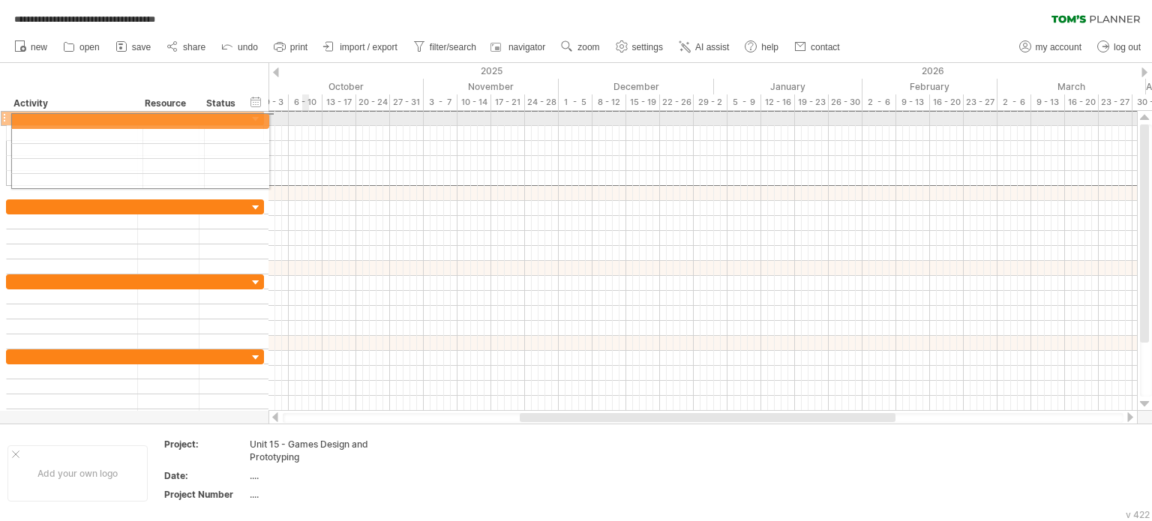
click at [1, 118] on div at bounding box center [4, 118] width 6 height 16
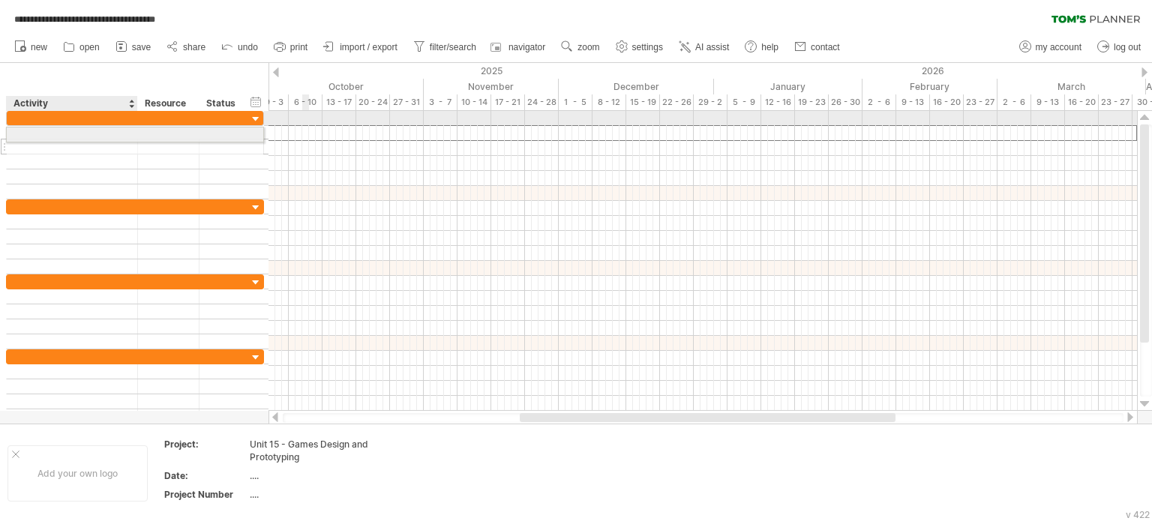
drag, startPoint x: 27, startPoint y: 132, endPoint x: 51, endPoint y: 132, distance: 24.0
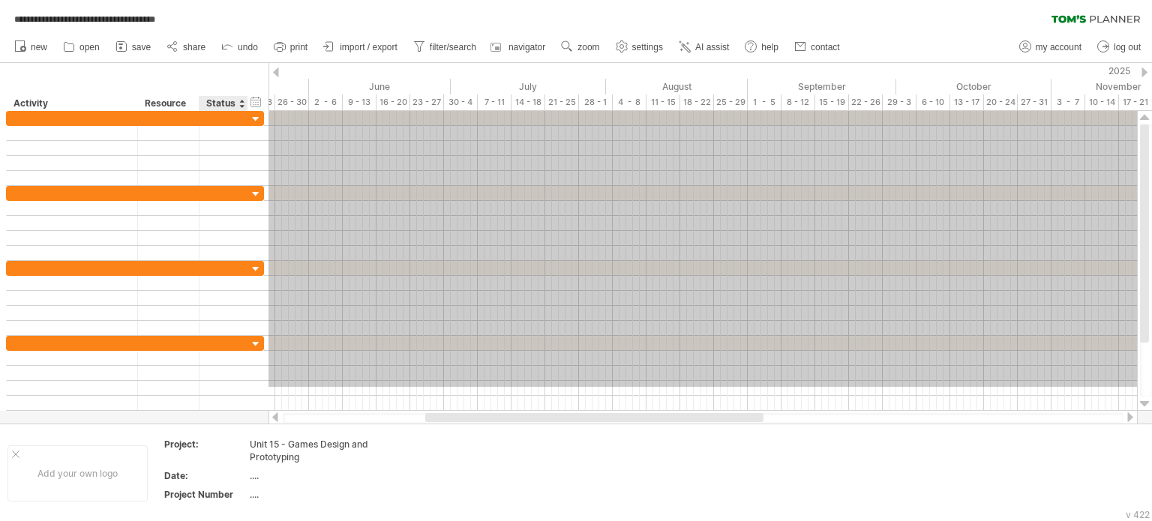
drag, startPoint x: 1047, startPoint y: 387, endPoint x: 206, endPoint y: 92, distance: 890.9
click at [206, 92] on div "**********" at bounding box center [576, 260] width 1152 height 521
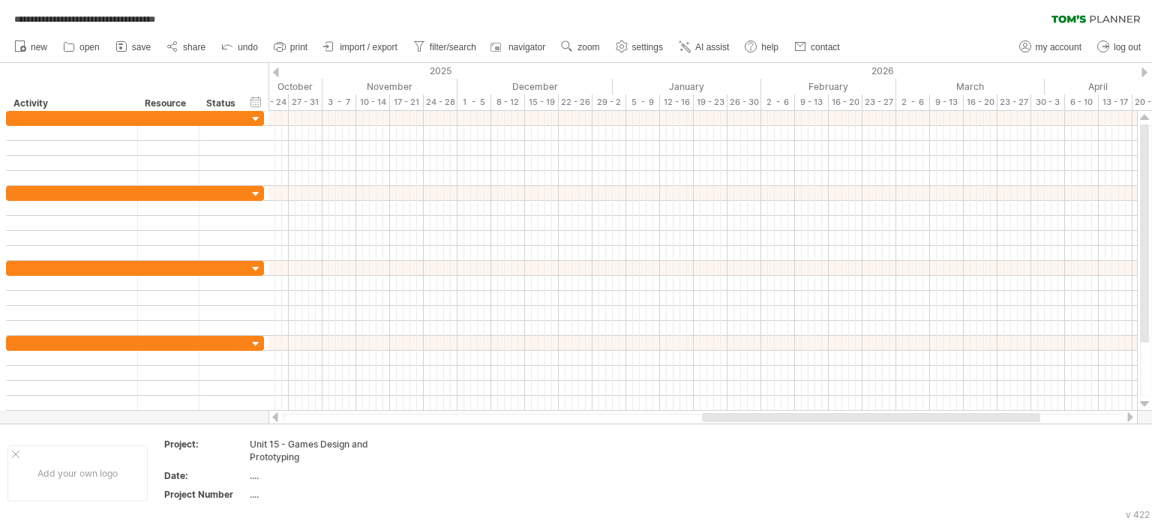
drag, startPoint x: 723, startPoint y: 421, endPoint x: 994, endPoint y: 419, distance: 270.7
click at [994, 419] on div at bounding box center [871, 417] width 338 height 9
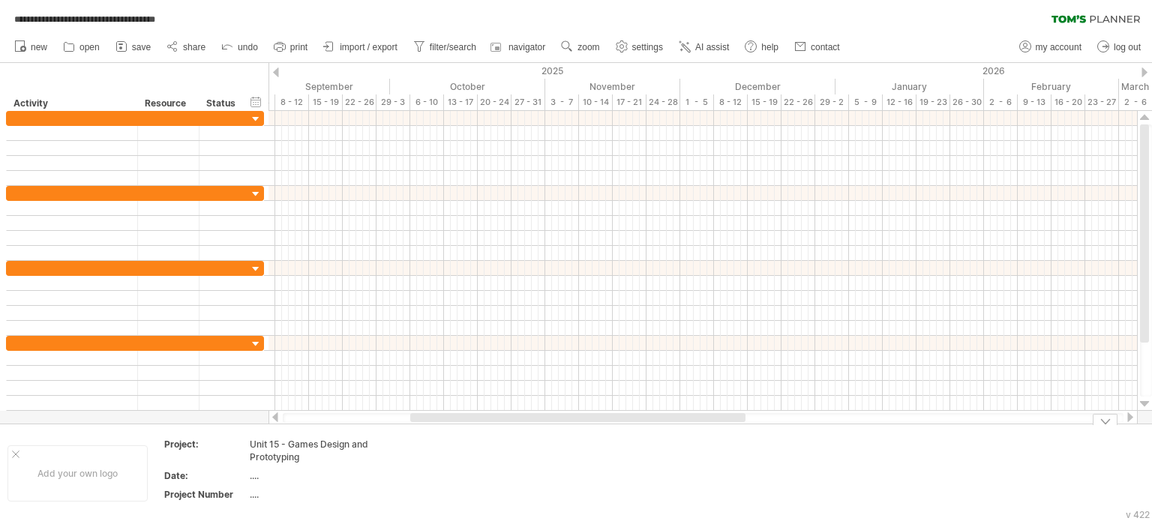
drag, startPoint x: 573, startPoint y: 417, endPoint x: 465, endPoint y: 451, distance: 113.4
click at [465, 451] on div "**********" at bounding box center [576, 260] width 1152 height 521
click at [593, 42] on span "zoom" at bounding box center [588, 47] width 22 height 10
click at [652, 110] on div "Day" at bounding box center [642, 109] width 83 height 24
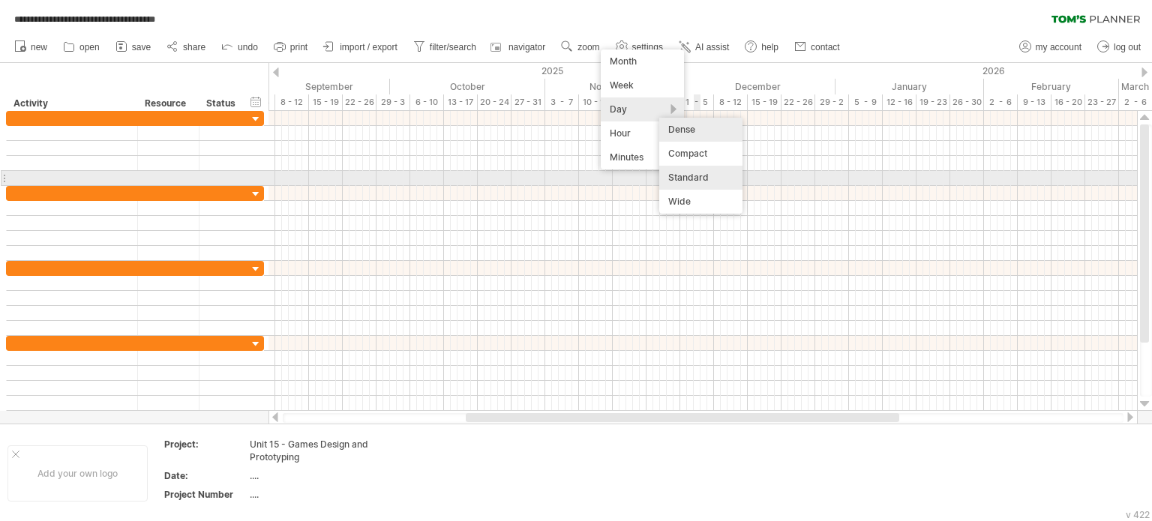
click at [700, 180] on div "Standard" at bounding box center [700, 178] width 83 height 24
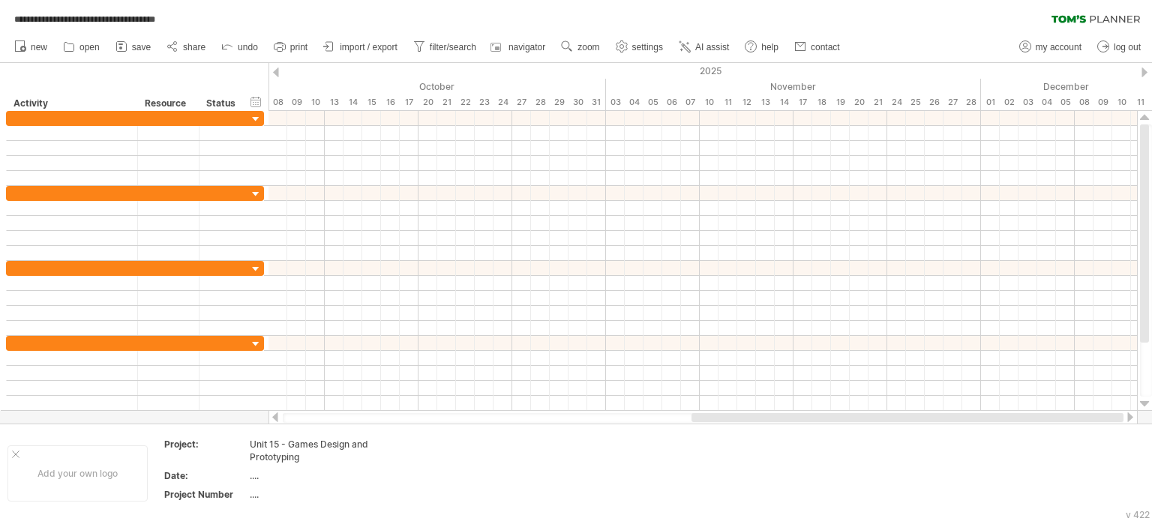
drag, startPoint x: 619, startPoint y: 418, endPoint x: 1021, endPoint y: 411, distance: 401.3
click at [1021, 411] on div at bounding box center [702, 417] width 869 height 15
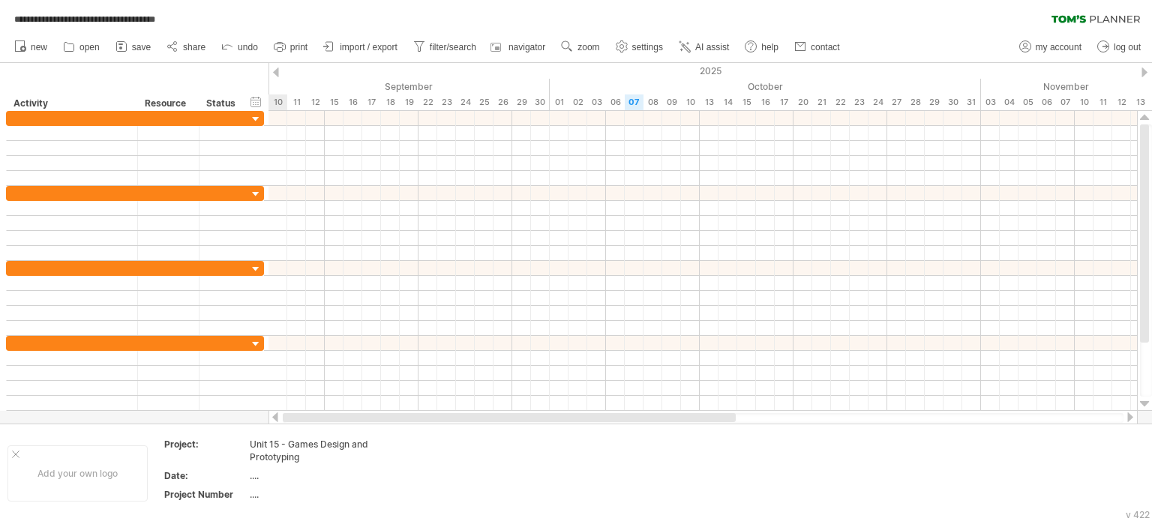
drag, startPoint x: 903, startPoint y: 413, endPoint x: 594, endPoint y: 418, distance: 309.0
click at [594, 418] on div at bounding box center [509, 417] width 453 height 9
